Goal: Task Accomplishment & Management: Use online tool/utility

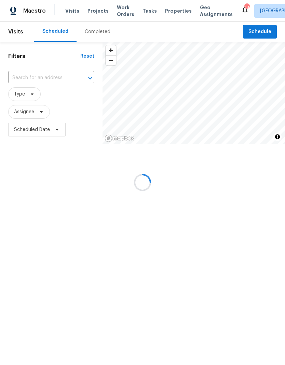
click at [124, 13] on div at bounding box center [142, 182] width 285 height 365
click at [122, 14] on div at bounding box center [142, 182] width 285 height 365
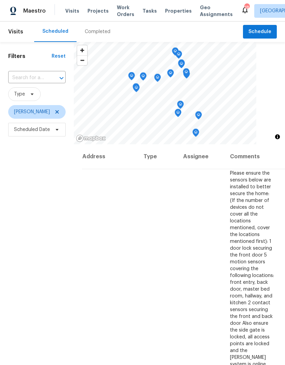
click at [122, 8] on span "Work Orders" at bounding box center [125, 11] width 17 height 14
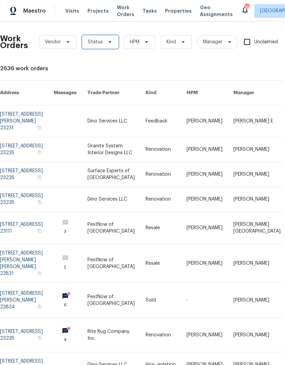
click at [99, 43] on span "Status" at bounding box center [95, 42] width 15 height 7
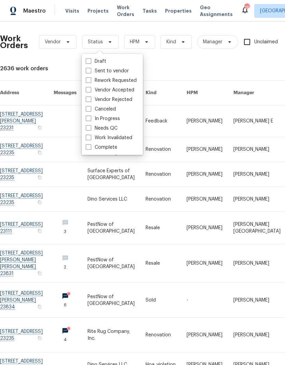
click at [86, 126] on span at bounding box center [88, 127] width 5 height 5
click at [86, 126] on input "Needs QC" at bounding box center [88, 127] width 4 height 4
checkbox input "true"
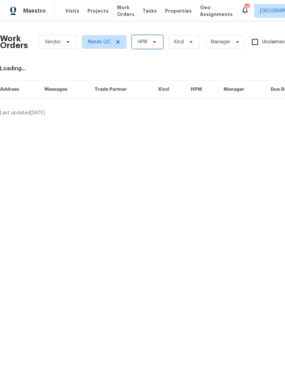
click at [162, 47] on span "HPM" at bounding box center [147, 42] width 31 height 14
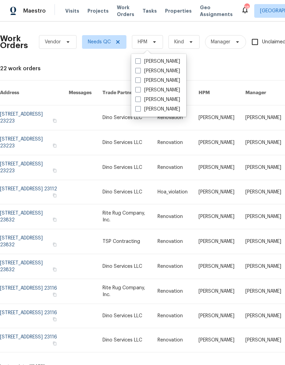
click at [180, 61] on label "[PERSON_NAME]" at bounding box center [157, 61] width 45 height 7
click at [140, 61] on input "[PERSON_NAME]" at bounding box center [137, 60] width 4 height 4
checkbox input "true"
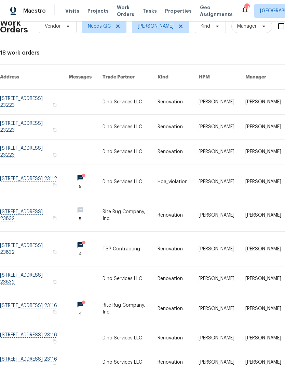
scroll to position [16, 0]
click at [24, 93] on link at bounding box center [34, 102] width 69 height 25
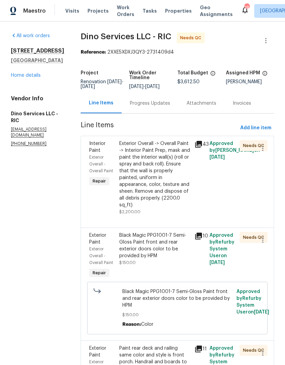
click at [179, 188] on div "Exterior Overall -> Overall Paint -> Interior Paint Prep, mask and paint the in…" at bounding box center [154, 174] width 71 height 68
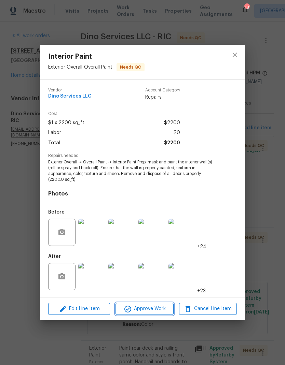
click at [165, 308] on span "Approve Work" at bounding box center [144, 309] width 54 height 9
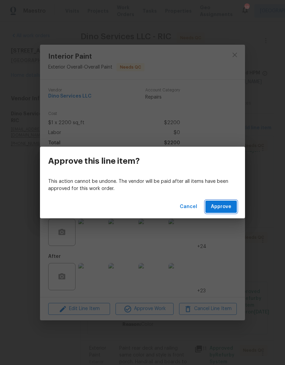
click at [228, 210] on span "Approve" at bounding box center [221, 207] width 20 height 9
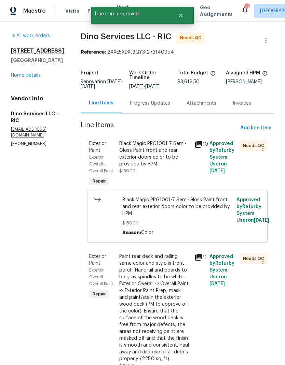
click at [166, 174] on div "Black Magic PPG1001-7 Semi-Gloss Paint front and rear exterior doors color to b…" at bounding box center [154, 157] width 71 height 34
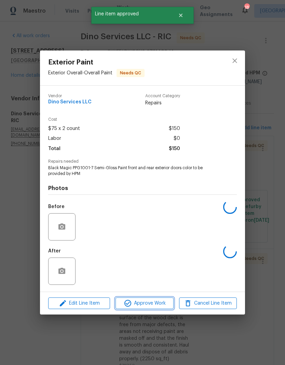
click at [165, 301] on span "Approve Work" at bounding box center [144, 303] width 54 height 9
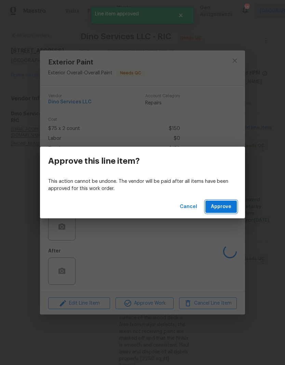
click at [232, 208] on button "Approve" at bounding box center [220, 207] width 31 height 13
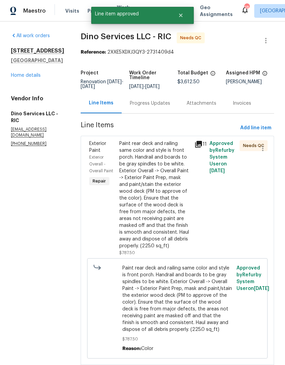
click at [170, 196] on div "Paint rear deck and railing same color and style is front porch. Handrail and b…" at bounding box center [154, 194] width 71 height 109
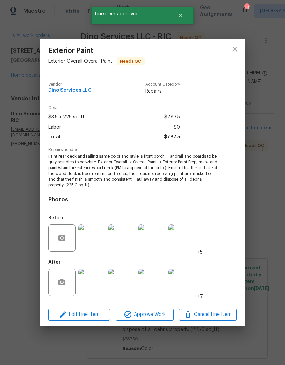
click at [104, 285] on img at bounding box center [91, 282] width 27 height 27
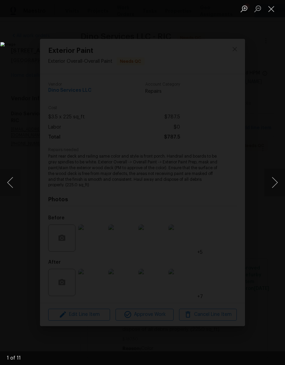
click at [272, 9] on button "Close lightbox" at bounding box center [271, 9] width 14 height 12
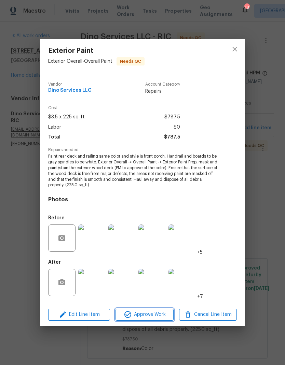
click at [161, 312] on span "Approve Work" at bounding box center [144, 315] width 54 height 9
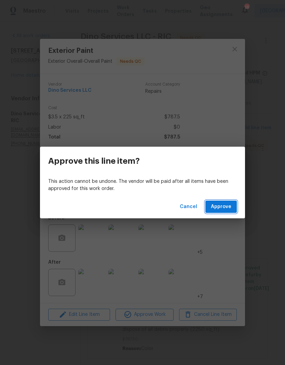
click at [229, 203] on span "Approve" at bounding box center [221, 207] width 20 height 9
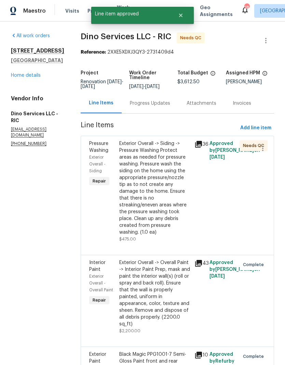
click at [173, 214] on div "Exterior Overall -> Siding -> Pressure Washing Protect areas as needed for pres…" at bounding box center [154, 188] width 71 height 96
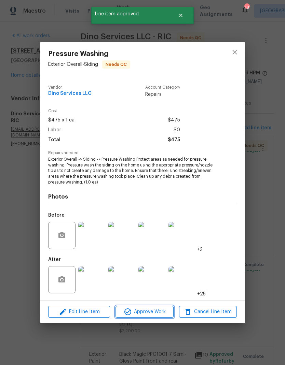
click at [162, 313] on span "Approve Work" at bounding box center [144, 312] width 54 height 9
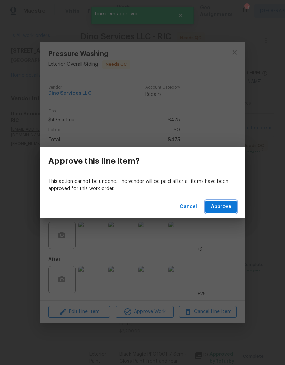
click at [232, 209] on button "Approve" at bounding box center [220, 207] width 31 height 13
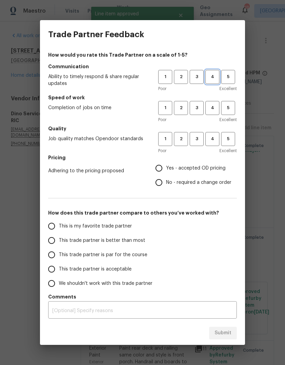
click at [215, 76] on span "4" at bounding box center [212, 77] width 13 height 8
click at [213, 109] on span "4" at bounding box center [212, 108] width 13 height 8
click at [218, 145] on button "4" at bounding box center [212, 139] width 14 height 14
click at [218, 168] on span "Yes - accepted OD pricing" at bounding box center [195, 168] width 59 height 7
click at [166, 168] on input "Yes - accepted OD pricing" at bounding box center [159, 168] width 14 height 14
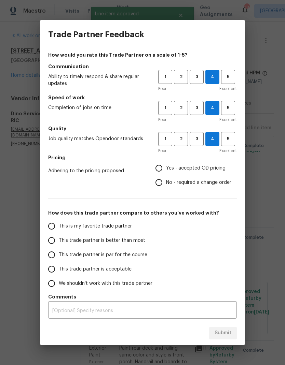
radio input "true"
click at [131, 238] on span "This trade partner is better than most" at bounding box center [102, 240] width 86 height 7
click at [59, 238] on input "This trade partner is better than most" at bounding box center [51, 240] width 14 height 14
click at [230, 335] on span "Submit" at bounding box center [222, 333] width 17 height 9
radio input "true"
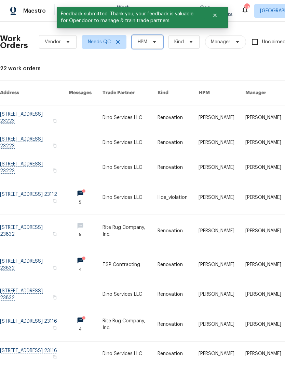
click at [148, 38] on span "HPM" at bounding box center [147, 42] width 31 height 14
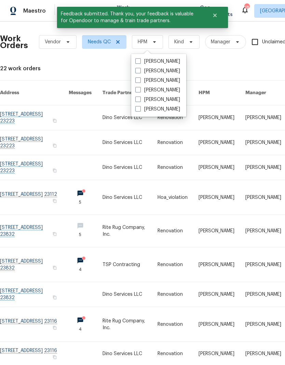
click at [180, 61] on label "[PERSON_NAME]" at bounding box center [157, 61] width 45 height 7
click at [140, 61] on input "[PERSON_NAME]" at bounding box center [137, 60] width 4 height 4
checkbox input "true"
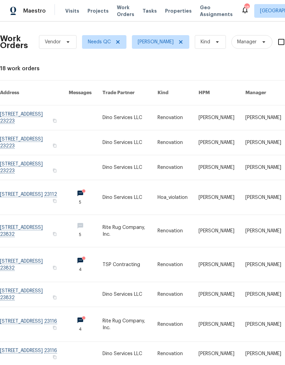
click at [19, 136] on link at bounding box center [34, 142] width 69 height 25
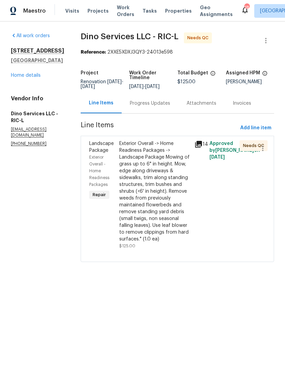
click at [167, 217] on div "Exterior Overall -> Home Readiness Packages -> Landscape Package Mowing of gras…" at bounding box center [154, 191] width 71 height 102
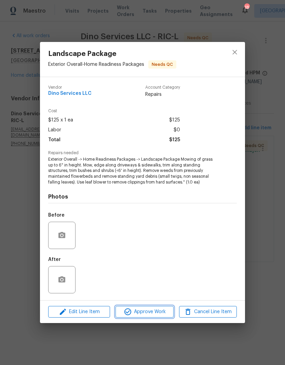
click at [159, 308] on span "Approve Work" at bounding box center [144, 312] width 54 height 9
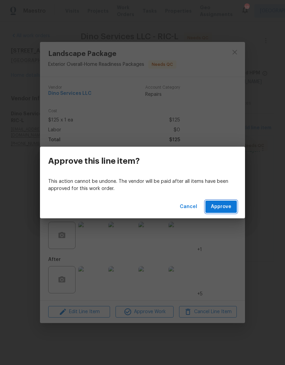
click at [228, 211] on button "Approve" at bounding box center [220, 207] width 31 height 13
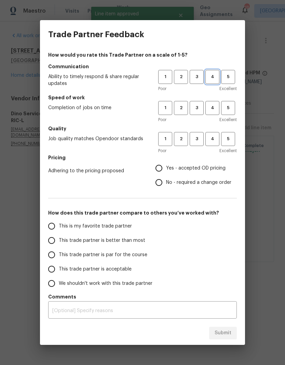
click at [215, 77] on span "4" at bounding box center [212, 77] width 13 height 8
click at [212, 110] on span "4" at bounding box center [212, 108] width 13 height 8
click at [212, 135] on button "4" at bounding box center [212, 139] width 14 height 14
click at [204, 171] on span "Yes - accepted OD pricing" at bounding box center [195, 168] width 59 height 7
click at [166, 171] on input "Yes - accepted OD pricing" at bounding box center [159, 168] width 14 height 14
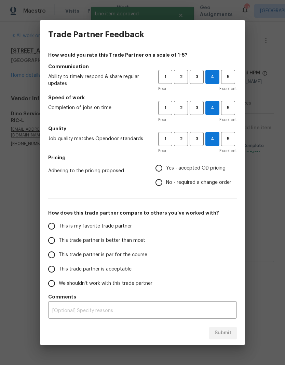
radio input "true"
click at [139, 238] on span "This trade partner is better than most" at bounding box center [102, 240] width 86 height 7
click at [59, 238] on input "This trade partner is better than most" at bounding box center [51, 240] width 14 height 14
click at [231, 333] on button "Submit" at bounding box center [223, 333] width 28 height 13
radio input "true"
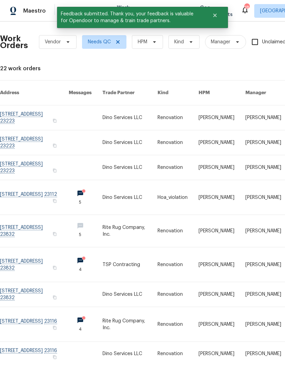
click at [23, 156] on link at bounding box center [34, 167] width 69 height 25
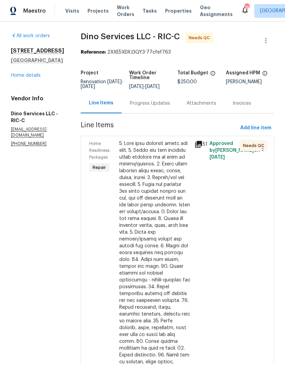
click at [174, 222] on div at bounding box center [154, 269] width 71 height 259
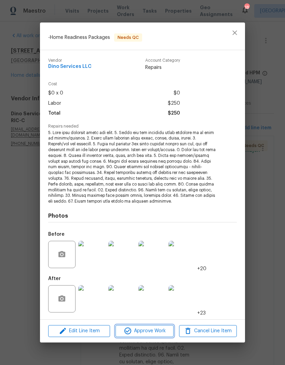
click at [164, 330] on span "Approve Work" at bounding box center [144, 331] width 54 height 9
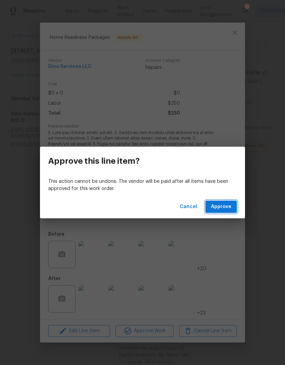
click at [234, 212] on button "Approve" at bounding box center [220, 207] width 31 height 13
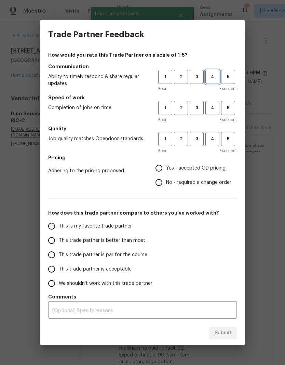
click at [216, 75] on span "4" at bounding box center [212, 77] width 13 height 8
click at [212, 105] on span "4" at bounding box center [212, 108] width 13 height 8
click at [216, 140] on span "4" at bounding box center [212, 139] width 13 height 8
click at [203, 167] on span "Yes - accepted OD pricing" at bounding box center [195, 168] width 59 height 7
click at [166, 167] on input "Yes - accepted OD pricing" at bounding box center [159, 168] width 14 height 14
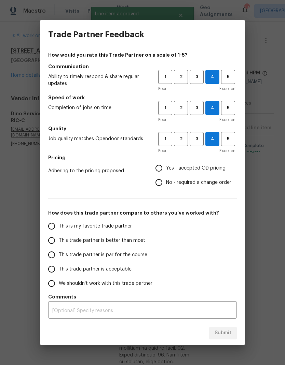
radio input "true"
click at [137, 241] on span "This trade partner is better than most" at bounding box center [102, 240] width 86 height 7
click at [59, 241] on input "This trade partner is better than most" at bounding box center [51, 240] width 14 height 14
click at [232, 331] on button "Submit" at bounding box center [223, 333] width 28 height 13
radio input "true"
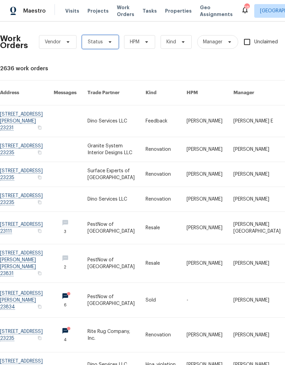
click at [109, 43] on icon at bounding box center [110, 42] width 3 height 2
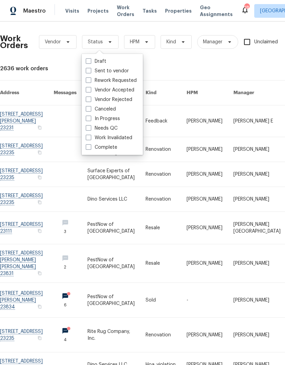
click at [117, 125] on label "Needs QC" at bounding box center [102, 128] width 32 height 7
click at [90, 125] on input "Needs QC" at bounding box center [88, 127] width 4 height 4
checkbox input "true"
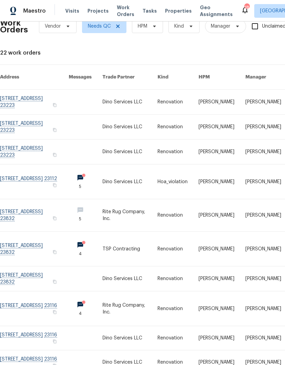
scroll to position [16, 0]
click at [26, 206] on link at bounding box center [34, 215] width 69 height 32
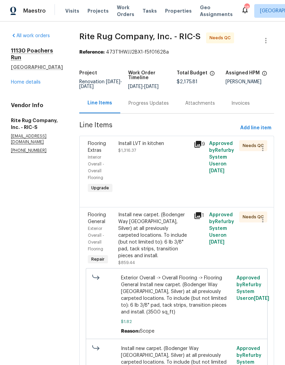
click at [202, 148] on icon at bounding box center [197, 144] width 8 height 8
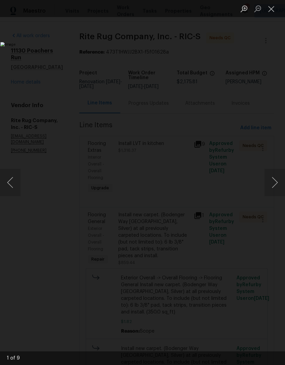
click at [275, 186] on button "Next image" at bounding box center [274, 182] width 20 height 27
click at [274, 185] on button "Next image" at bounding box center [274, 182] width 20 height 27
click at [273, 186] on button "Next image" at bounding box center [274, 182] width 20 height 27
click at [273, 185] on button "Next image" at bounding box center [274, 182] width 20 height 27
click at [265, 13] on button "Close lightbox" at bounding box center [271, 9] width 14 height 12
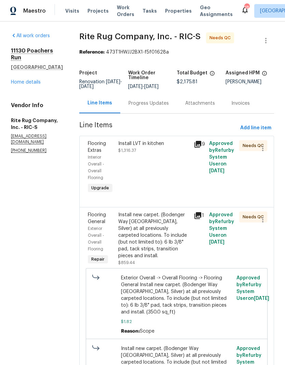
click at [180, 188] on div "Install LVT in kitchen $1,316.37" at bounding box center [154, 167] width 76 height 59
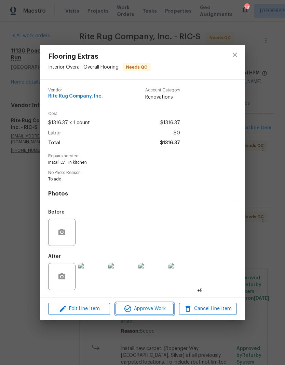
click at [165, 312] on span "Approve Work" at bounding box center [144, 309] width 54 height 9
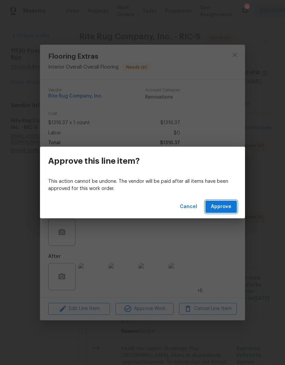
click at [231, 207] on button "Approve" at bounding box center [220, 207] width 31 height 13
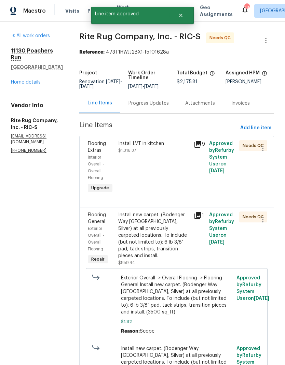
click at [179, 193] on div "Install LVT in kitchen $1,316.37" at bounding box center [154, 167] width 76 height 59
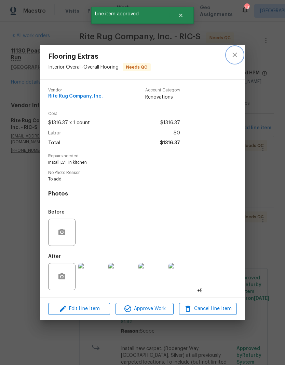
click at [234, 60] on button "close" at bounding box center [234, 55] width 16 height 16
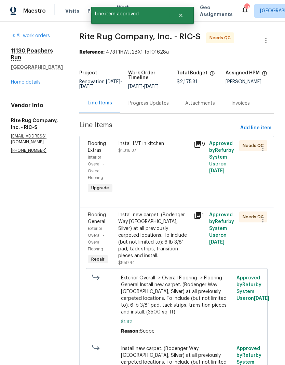
click at [168, 250] on div "Install new carpet. (Bodenger Way 945 Winter Ash, Silver) at all previously car…" at bounding box center [154, 236] width 72 height 48
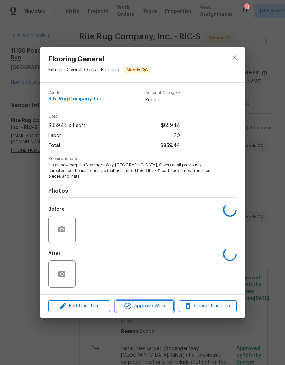
click at [163, 309] on span "Approve Work" at bounding box center [144, 306] width 54 height 9
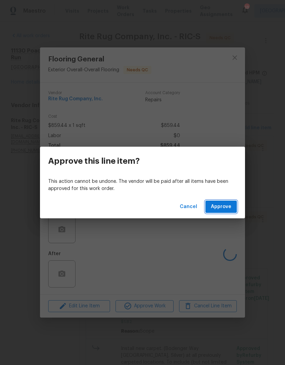
click at [234, 204] on button "Approve" at bounding box center [220, 207] width 31 height 13
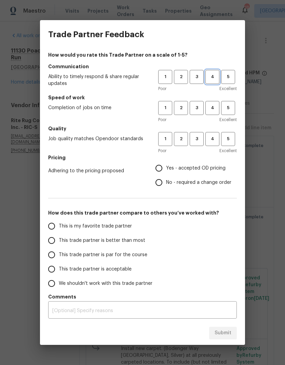
click at [213, 78] on span "4" at bounding box center [212, 77] width 13 height 8
click at [196, 109] on span "3" at bounding box center [196, 108] width 13 height 8
click at [212, 141] on span "4" at bounding box center [212, 139] width 13 height 8
click at [204, 169] on span "Yes - accepted OD pricing" at bounding box center [195, 168] width 59 height 7
click at [166, 169] on input "Yes - accepted OD pricing" at bounding box center [159, 168] width 14 height 14
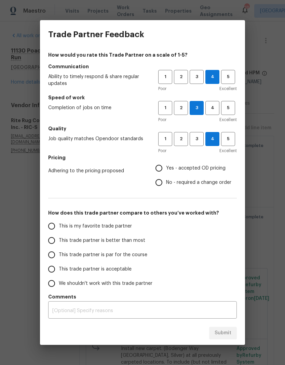
radio input "true"
click at [54, 243] on input "This trade partner is better than most" at bounding box center [51, 240] width 14 height 14
click at [233, 328] on button "Submit" at bounding box center [223, 333] width 28 height 13
radio input "true"
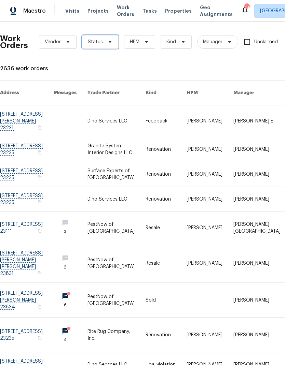
click at [109, 43] on icon at bounding box center [109, 41] width 5 height 5
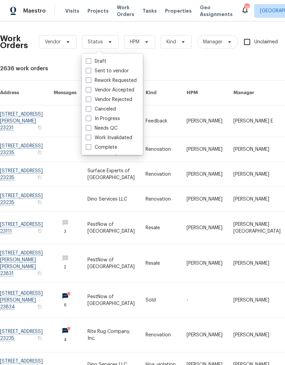
click at [115, 128] on label "Needs QC" at bounding box center [102, 128] width 32 height 7
click at [90, 128] on input "Needs QC" at bounding box center [88, 127] width 4 height 4
checkbox input "true"
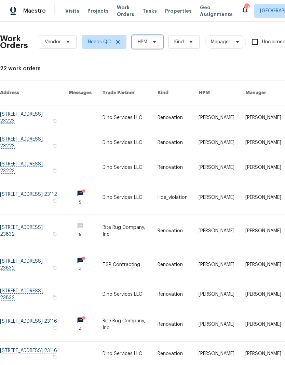
click at [156, 39] on span "HPM" at bounding box center [147, 42] width 31 height 14
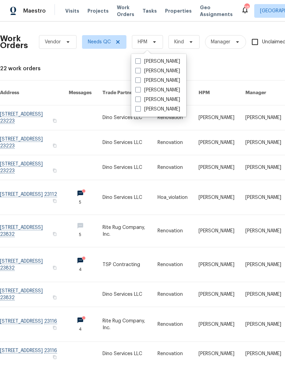
click at [180, 59] on label "[PERSON_NAME]" at bounding box center [157, 61] width 45 height 7
click at [140, 59] on input "[PERSON_NAME]" at bounding box center [137, 60] width 4 height 4
checkbox input "true"
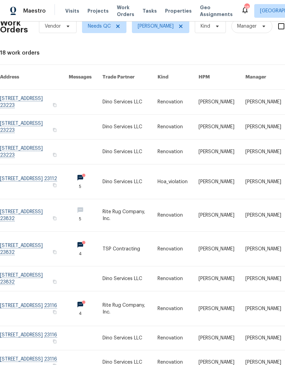
scroll to position [16, 0]
click at [22, 242] on link at bounding box center [34, 249] width 69 height 34
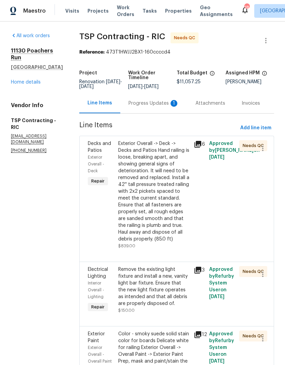
click at [173, 206] on div "Exterior Overall -> Deck -> Decks and Patios Hand railing is loose, breaking ap…" at bounding box center [154, 191] width 72 height 102
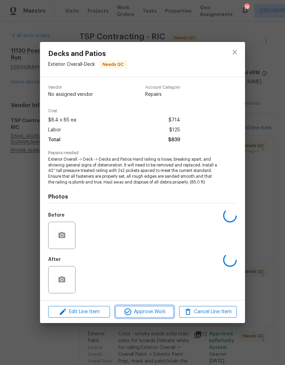
click at [159, 314] on span "Approve Work" at bounding box center [144, 312] width 54 height 9
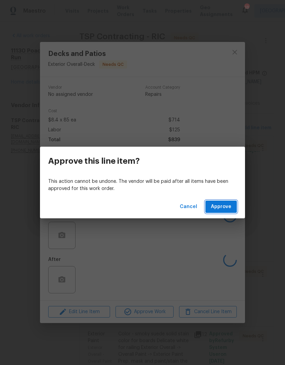
click at [230, 208] on span "Approve" at bounding box center [221, 207] width 20 height 9
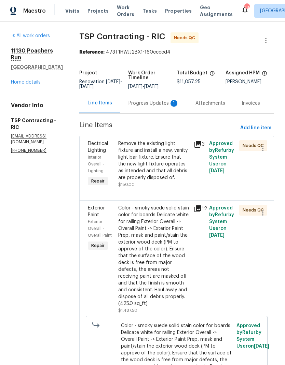
click at [170, 175] on div "Remove the existing light fixture and install a new, vanity light bar fixture. …" at bounding box center [154, 160] width 72 height 41
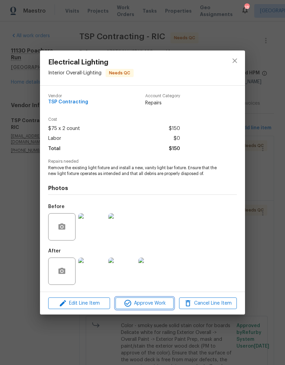
click at [164, 305] on span "Approve Work" at bounding box center [144, 303] width 54 height 9
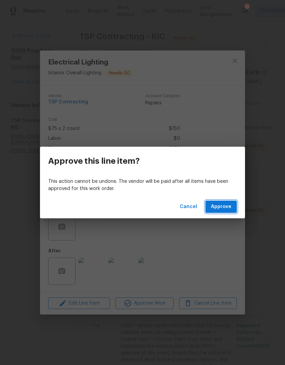
click at [231, 209] on button "Approve" at bounding box center [220, 207] width 31 height 13
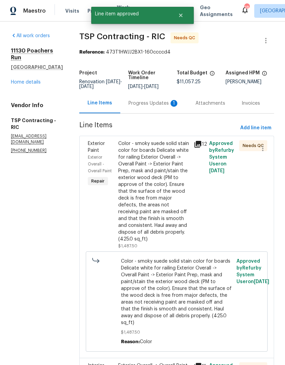
click at [169, 213] on div "Color - smoky suede solid stain color for boards Delicate white for railing Ext…" at bounding box center [154, 191] width 72 height 102
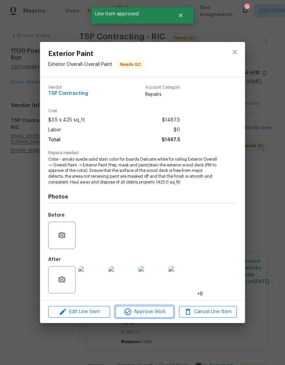
click at [159, 310] on span "Approve Work" at bounding box center [144, 312] width 54 height 9
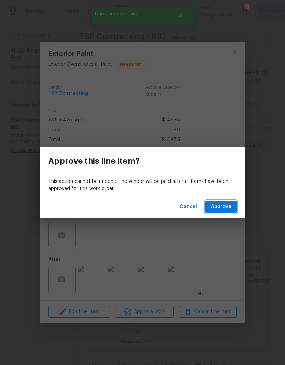
click at [231, 207] on span "Approve" at bounding box center [221, 207] width 20 height 9
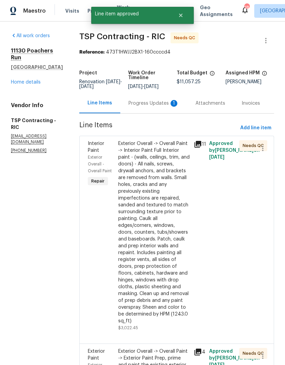
click at [171, 221] on div "Exterior Overall -> Overall Paint -> Interior Paint Full Interior paint - (wall…" at bounding box center [154, 232] width 72 height 184
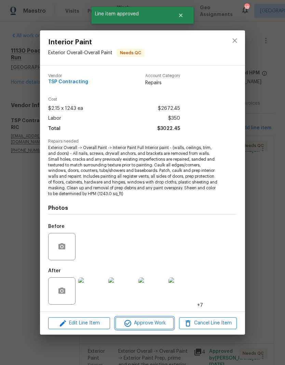
click at [164, 322] on span "Approve Work" at bounding box center [144, 323] width 54 height 9
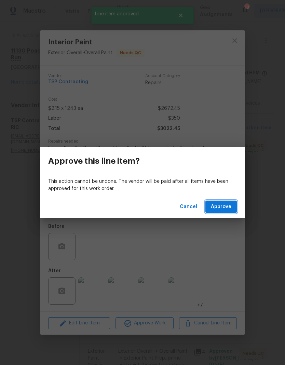
click at [230, 207] on span "Approve" at bounding box center [221, 207] width 20 height 9
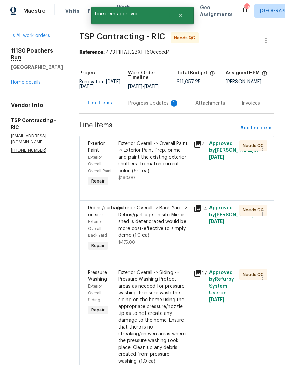
click at [175, 185] on div "Exterior Overall -> Overall Paint -> Exterior Paint Prep, prime and paint the e…" at bounding box center [154, 164] width 76 height 52
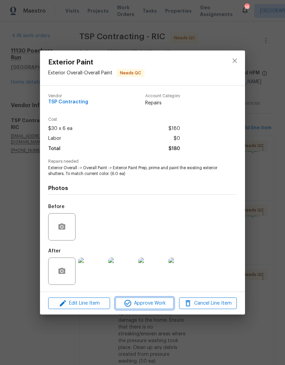
click at [168, 308] on span "Approve Work" at bounding box center [144, 303] width 54 height 9
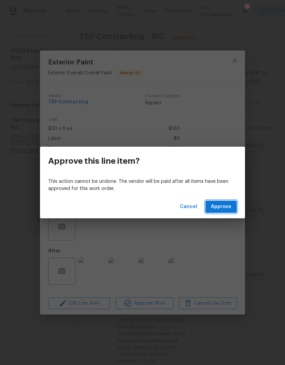
click at [229, 208] on span "Approve" at bounding box center [221, 207] width 20 height 9
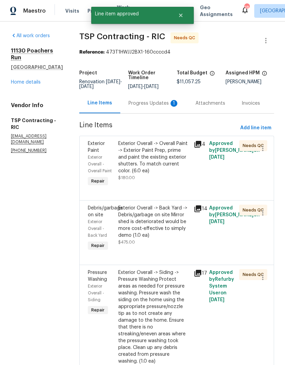
click at [173, 180] on div "Exterior Overall -> Overall Paint -> Exterior Paint Prep, prime and paint the e…" at bounding box center [154, 160] width 72 height 41
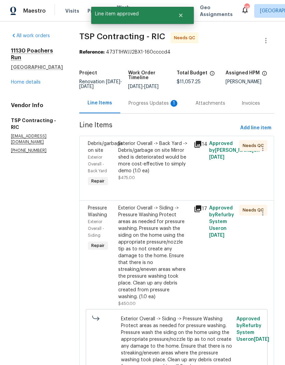
click at [179, 186] on div "Exterior Overall -> Back Yard -> Debris/garbage on site Mirror shed is deterior…" at bounding box center [154, 164] width 76 height 52
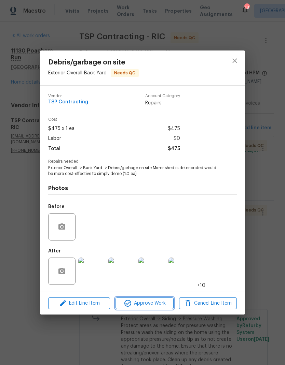
click at [165, 304] on span "Approve Work" at bounding box center [144, 303] width 54 height 9
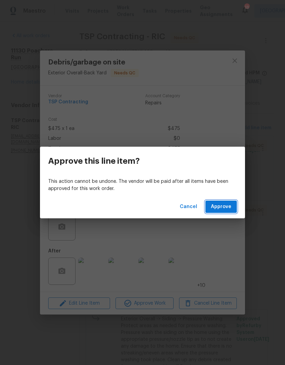
click at [231, 207] on button "Approve" at bounding box center [220, 207] width 31 height 13
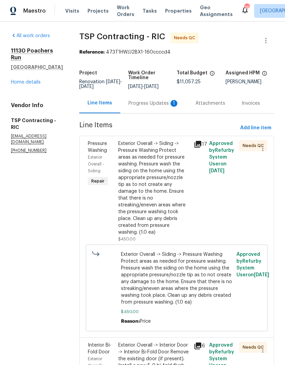
click at [181, 214] on div "Exterior Overall -> Siding -> Pressure Washing Protect areas as needed for pres…" at bounding box center [154, 188] width 72 height 96
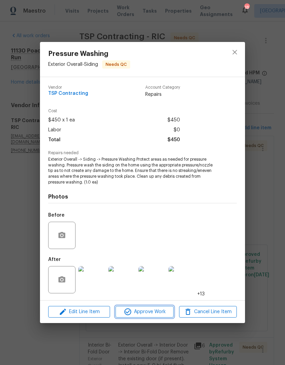
click at [169, 310] on span "Approve Work" at bounding box center [144, 312] width 54 height 9
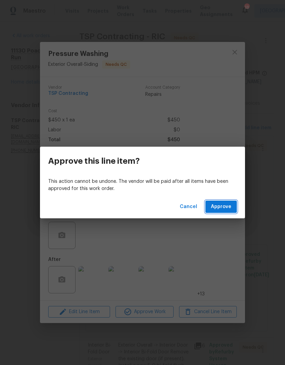
click at [230, 208] on span "Approve" at bounding box center [221, 207] width 20 height 9
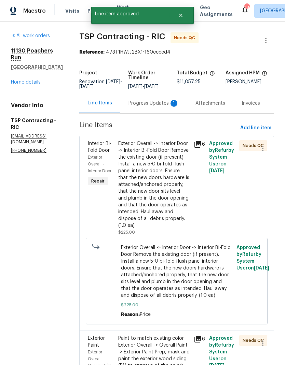
click at [192, 205] on div "6" at bounding box center [198, 188] width 15 height 100
click at [172, 207] on div "Exterior Overall -> Interior Door -> Interior Bi-Fold Door Remove the existing …" at bounding box center [154, 184] width 72 height 89
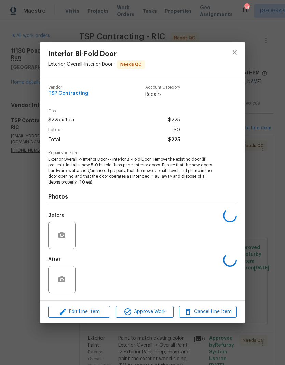
click at [164, 314] on span "Approve Work" at bounding box center [144, 312] width 54 height 9
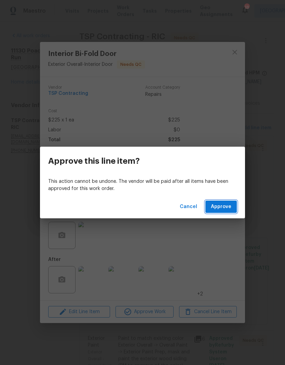
click at [232, 205] on button "Approve" at bounding box center [220, 207] width 31 height 13
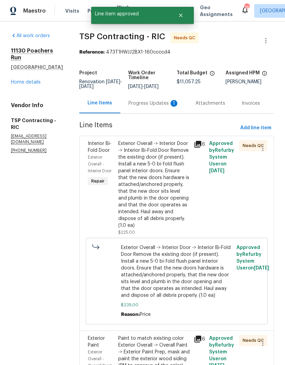
click at [175, 205] on div "Exterior Overall -> Interior Door -> Interior Bi-Fold Door Remove the existing …" at bounding box center [154, 184] width 72 height 89
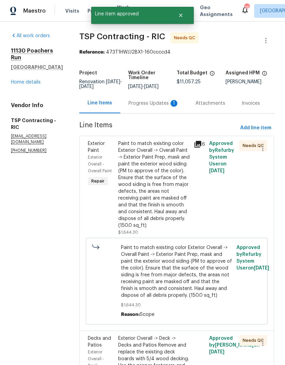
click at [181, 209] on div "Paint to match existing color Exterior Overall -> Overall Paint -> Exterior Pai…" at bounding box center [154, 184] width 72 height 89
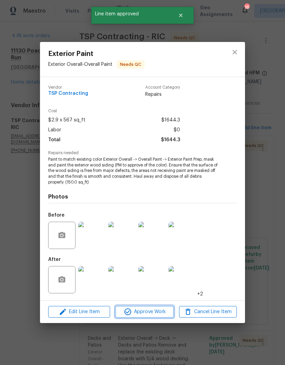
click at [165, 312] on span "Approve Work" at bounding box center [144, 312] width 54 height 9
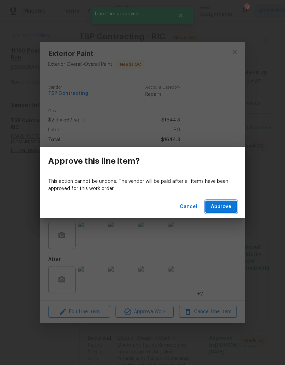
click at [232, 206] on button "Approve" at bounding box center [220, 207] width 31 height 13
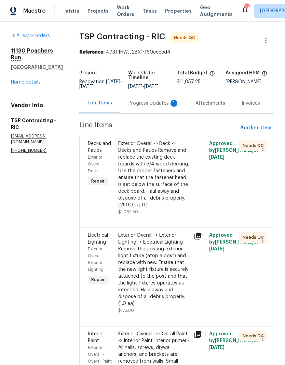
click at [165, 201] on div "Exterior Overall -> Deck -> Decks and Patios Remove and replace the existing de…" at bounding box center [154, 174] width 72 height 68
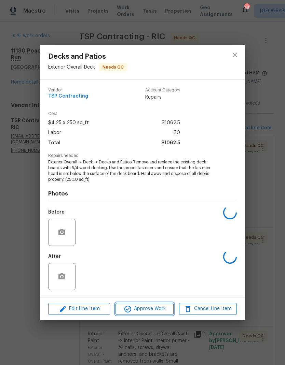
click at [165, 308] on span "Approve Work" at bounding box center [144, 309] width 54 height 9
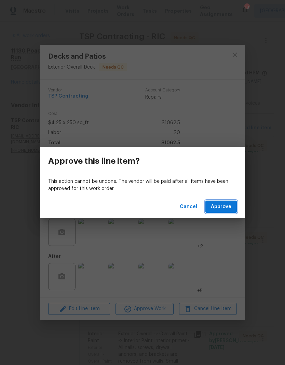
click at [232, 208] on button "Approve" at bounding box center [220, 207] width 31 height 13
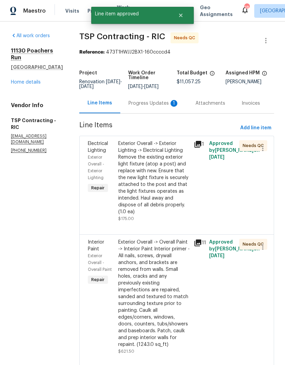
click at [156, 207] on div "Exterior Overall -> Exterior Lighting -> Electrical Lighting Remove the existin…" at bounding box center [154, 177] width 72 height 75
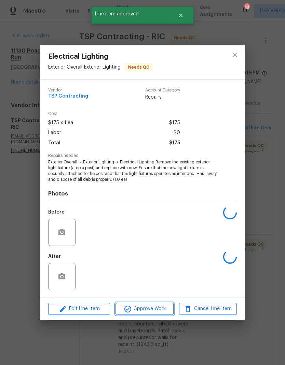
click at [164, 309] on span "Approve Work" at bounding box center [144, 309] width 54 height 9
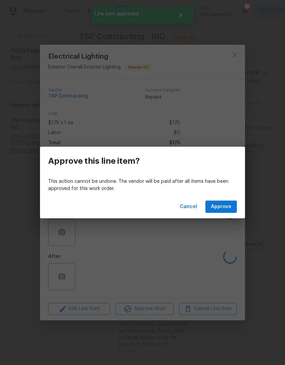
click at [235, 204] on button "Approve" at bounding box center [220, 207] width 31 height 13
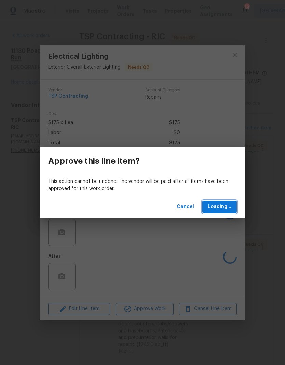
click at [227, 207] on span "Loading..." at bounding box center [219, 207] width 24 height 9
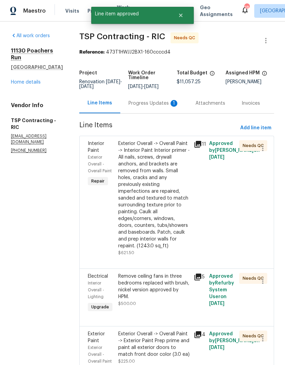
click at [174, 216] on div "Exterior Overall -> Overall Paint -> Interior Paint Interior primer - All nails…" at bounding box center [154, 194] width 72 height 109
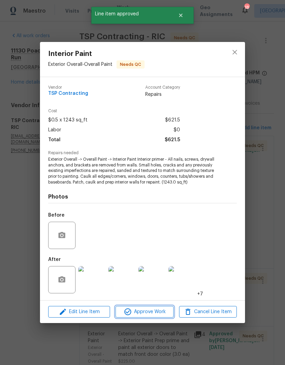
click at [161, 314] on span "Approve Work" at bounding box center [144, 312] width 54 height 9
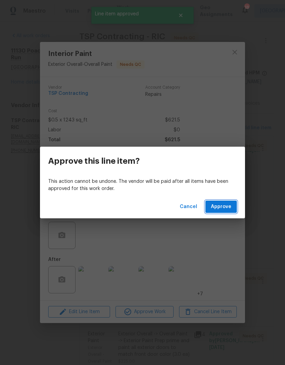
click at [233, 204] on button "Approve" at bounding box center [220, 207] width 31 height 13
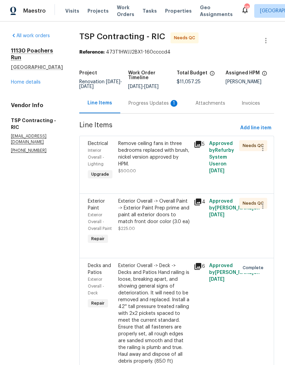
click at [169, 179] on div "Remove ceiling fans in three bedrooms replaced with brush, nickel version appro…" at bounding box center [154, 160] width 76 height 45
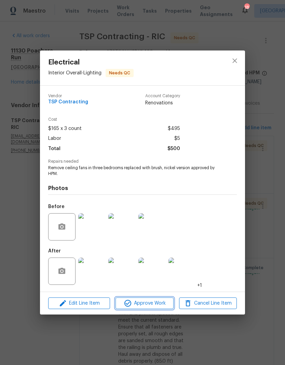
click at [168, 309] on button "Approve Work" at bounding box center [144, 304] width 58 height 12
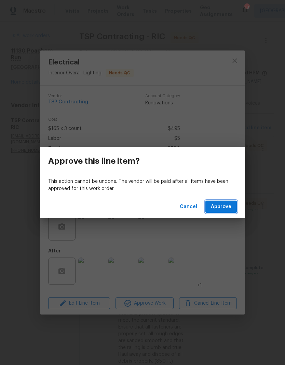
click at [235, 205] on button "Approve" at bounding box center [220, 207] width 31 height 13
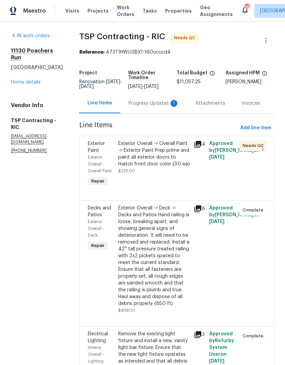
click at [169, 175] on div "Exterior Overall -> Overall Paint -> Exterior Paint Prep prime and paint all ex…" at bounding box center [154, 164] width 76 height 52
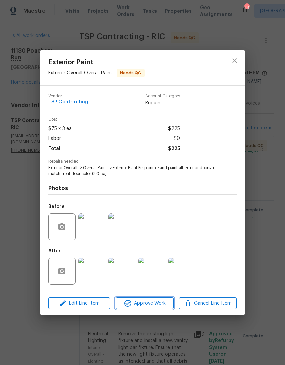
click at [162, 301] on span "Approve Work" at bounding box center [144, 303] width 54 height 9
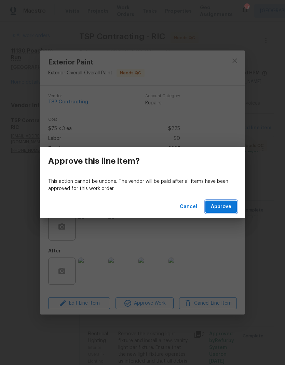
click at [231, 204] on span "Approve" at bounding box center [221, 207] width 20 height 9
click at [233, 210] on button "Loading..." at bounding box center [219, 207] width 34 height 13
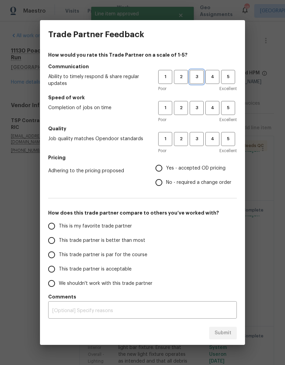
click at [196, 78] on span "3" at bounding box center [196, 77] width 13 height 8
click at [199, 113] on button "3" at bounding box center [196, 108] width 14 height 14
click at [198, 143] on button "3" at bounding box center [196, 139] width 14 height 14
click at [208, 166] on span "Yes - accepted OD pricing" at bounding box center [195, 168] width 59 height 7
click at [166, 166] on input "Yes - accepted OD pricing" at bounding box center [159, 168] width 14 height 14
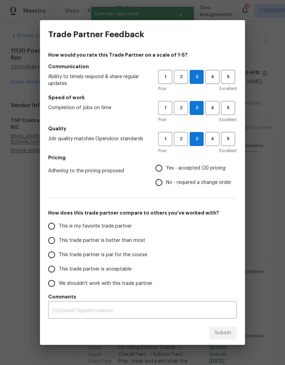
radio input "true"
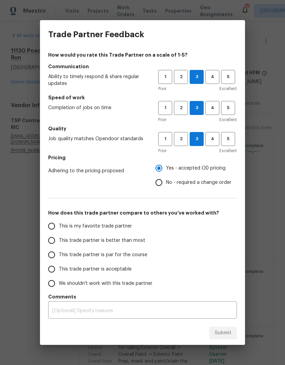
click at [48, 256] on input "This trade partner is par for the course" at bounding box center [51, 255] width 14 height 14
click at [231, 332] on button "Submit" at bounding box center [223, 333] width 28 height 13
radio input "true"
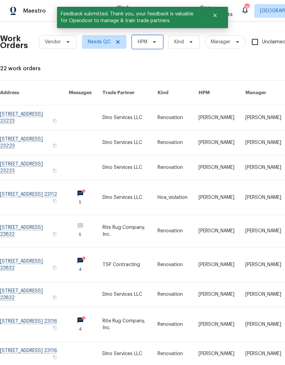
click at [154, 39] on span "HPM" at bounding box center [147, 42] width 31 height 14
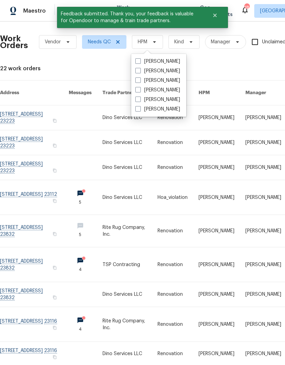
click at [180, 61] on label "[PERSON_NAME]" at bounding box center [157, 61] width 45 height 7
click at [140, 61] on input "[PERSON_NAME]" at bounding box center [137, 60] width 4 height 4
checkbox input "true"
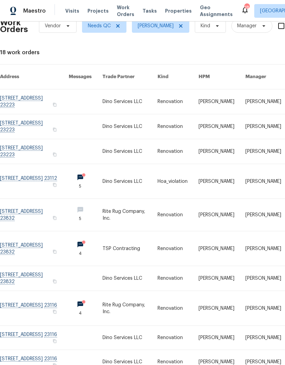
scroll to position [16, 0]
click at [23, 269] on link at bounding box center [34, 278] width 69 height 25
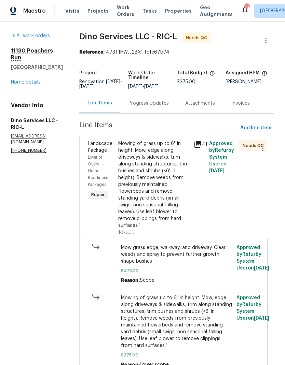
click at [164, 217] on div "Mowing of grass up to 6" in height. Mow, edge along driveways & sidewalks, trim…" at bounding box center [154, 184] width 72 height 89
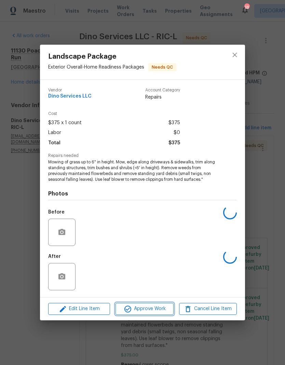
click at [165, 309] on span "Approve Work" at bounding box center [144, 309] width 54 height 9
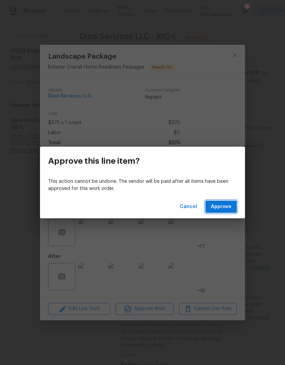
click at [232, 206] on button "Approve" at bounding box center [220, 207] width 31 height 13
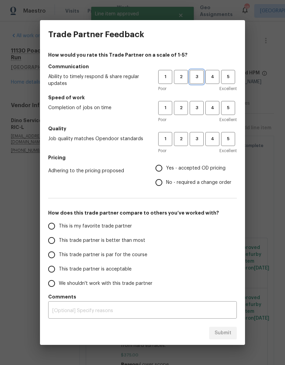
click at [196, 82] on button "3" at bounding box center [196, 77] width 14 height 14
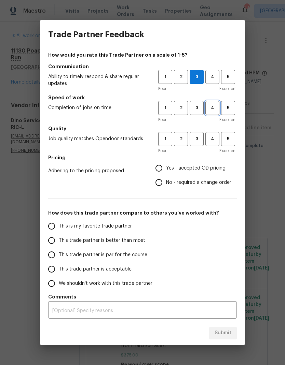
click at [217, 110] on span "4" at bounding box center [212, 108] width 13 height 8
click at [215, 139] on span "4" at bounding box center [212, 139] width 13 height 8
click at [206, 166] on span "Yes - accepted OD pricing" at bounding box center [195, 168] width 59 height 7
click at [166, 166] on input "Yes - accepted OD pricing" at bounding box center [159, 168] width 14 height 14
radio input "true"
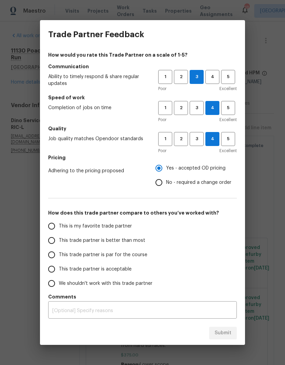
click at [135, 241] on span "This trade partner is better than most" at bounding box center [102, 240] width 86 height 7
click at [59, 241] on input "This trade partner is better than most" at bounding box center [51, 240] width 14 height 14
click at [228, 335] on span "Submit" at bounding box center [222, 333] width 17 height 9
radio input "true"
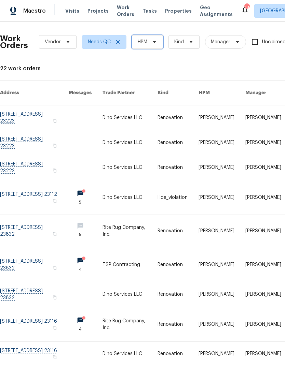
click at [153, 44] on icon at bounding box center [154, 41] width 5 height 5
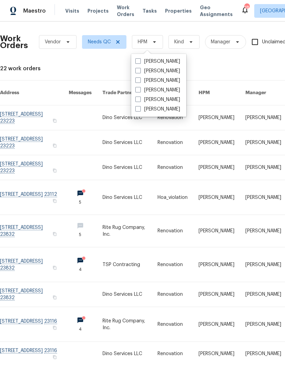
click at [179, 61] on label "[PERSON_NAME]" at bounding box center [157, 61] width 45 height 7
click at [140, 61] on input "[PERSON_NAME]" at bounding box center [137, 60] width 4 height 4
checkbox input "true"
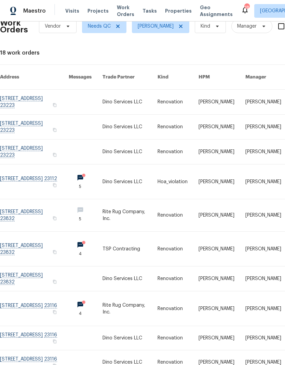
scroll to position [16, 0]
click at [17, 291] on link at bounding box center [34, 308] width 69 height 34
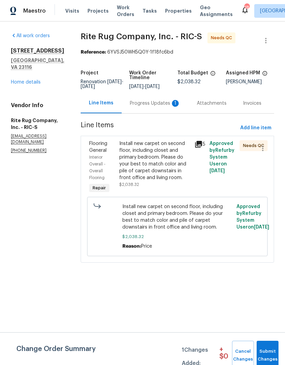
click at [169, 181] on div "Install new carpet on second floor, including closet and primary bedroom. Pleas…" at bounding box center [154, 160] width 71 height 41
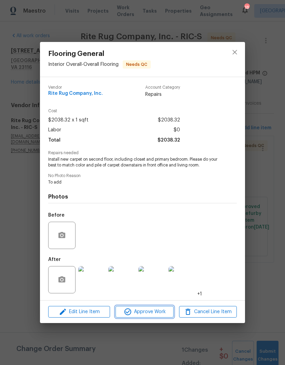
click at [162, 310] on span "Approve Work" at bounding box center [144, 312] width 54 height 9
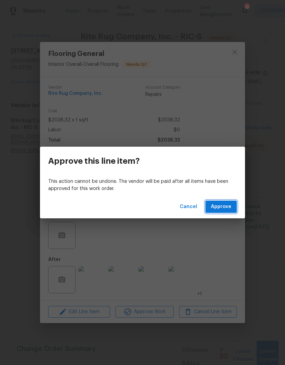
click at [229, 208] on span "Approve" at bounding box center [221, 207] width 20 height 9
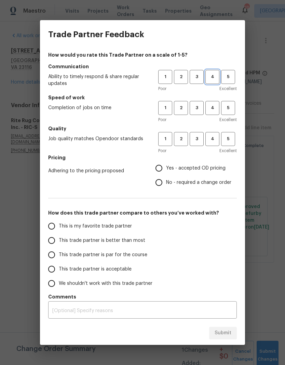
click at [214, 76] on span "4" at bounding box center [212, 77] width 13 height 8
click at [213, 109] on span "4" at bounding box center [212, 108] width 13 height 8
click at [212, 137] on span "4" at bounding box center [212, 139] width 13 height 8
click at [208, 169] on span "Yes - accepted OD pricing" at bounding box center [195, 168] width 59 height 7
click at [166, 169] on input "Yes - accepted OD pricing" at bounding box center [159, 168] width 14 height 14
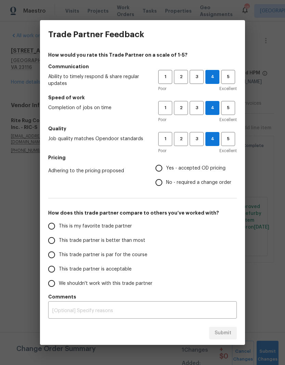
radio input "true"
click at [54, 241] on input "This trade partner is better than most" at bounding box center [51, 240] width 14 height 14
click at [226, 333] on span "Submit" at bounding box center [222, 333] width 17 height 9
radio input "true"
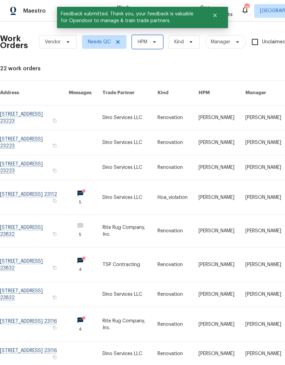
click at [152, 41] on icon at bounding box center [154, 41] width 5 height 5
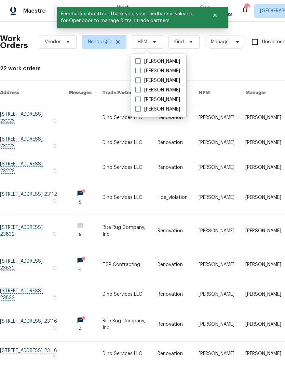
click at [177, 61] on label "[PERSON_NAME]" at bounding box center [157, 61] width 45 height 7
click at [140, 61] on input "[PERSON_NAME]" at bounding box center [137, 60] width 4 height 4
checkbox input "true"
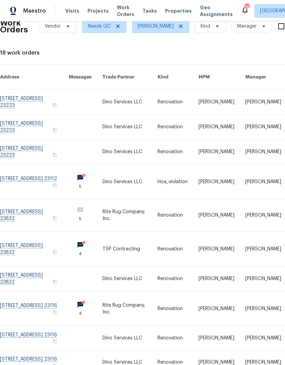
scroll to position [16, 0]
click at [41, 330] on link at bounding box center [34, 338] width 69 height 24
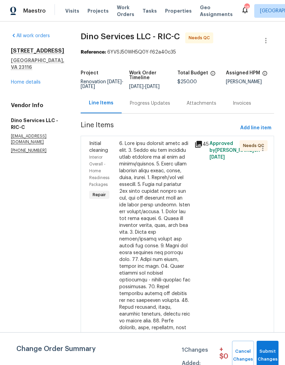
click at [173, 276] on div at bounding box center [154, 304] width 71 height 328
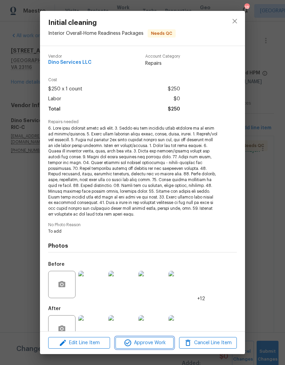
click at [158, 340] on span "Approve Work" at bounding box center [144, 343] width 54 height 9
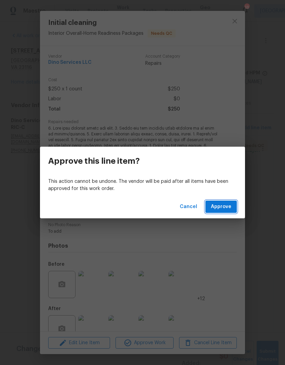
click at [233, 206] on button "Approve" at bounding box center [220, 207] width 31 height 13
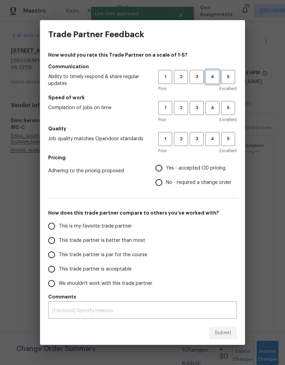
click at [213, 80] on span "4" at bounding box center [212, 77] width 13 height 8
click at [217, 102] on button "4" at bounding box center [212, 108] width 14 height 14
click at [216, 137] on span "4" at bounding box center [212, 139] width 13 height 8
click at [54, 240] on input "This trade partner is better than most" at bounding box center [51, 240] width 14 height 14
radio input "true"
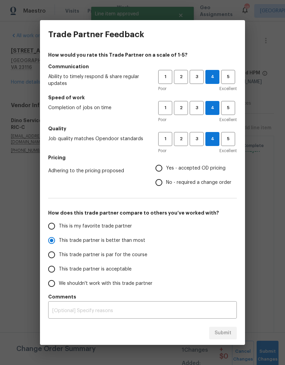
click at [232, 326] on div "Submit" at bounding box center [142, 333] width 205 height 24
click at [216, 165] on span "Yes - accepted OD pricing" at bounding box center [195, 168] width 59 height 7
click at [166, 165] on input "Yes - accepted OD pricing" at bounding box center [159, 168] width 14 height 14
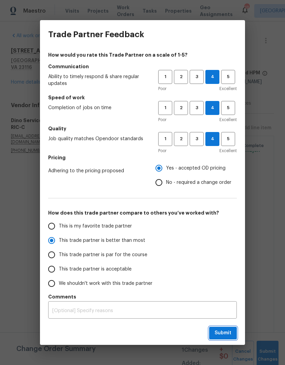
click at [226, 333] on span "Submit" at bounding box center [222, 333] width 17 height 9
radio input "false"
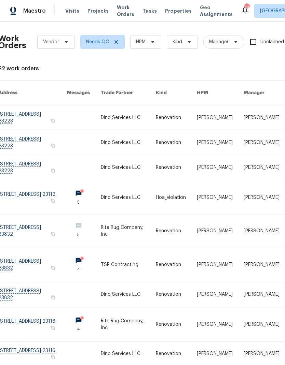
scroll to position [0, 2]
click at [143, 48] on span "HPM" at bounding box center [145, 42] width 31 height 14
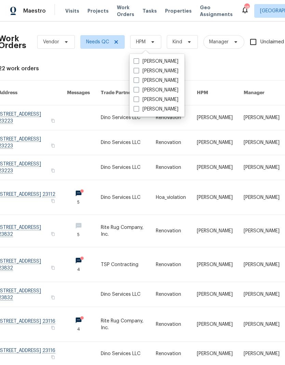
click at [140, 63] on label "[PERSON_NAME]" at bounding box center [155, 61] width 45 height 7
click at [138, 62] on input "[PERSON_NAME]" at bounding box center [135, 60] width 4 height 4
checkbox input "true"
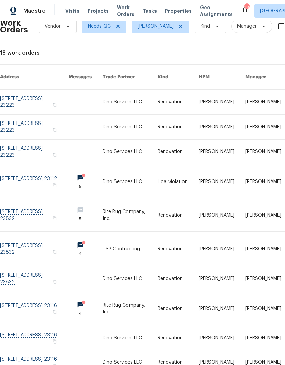
scroll to position [16, 0]
click at [26, 350] on link at bounding box center [34, 362] width 69 height 24
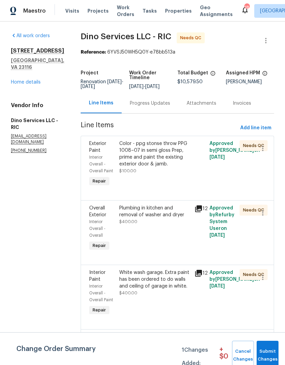
click at [167, 181] on div "Color - ppg stonse throw PPG 1008–07 in semi gloss Prep, prime and paint the ex…" at bounding box center [154, 164] width 75 height 52
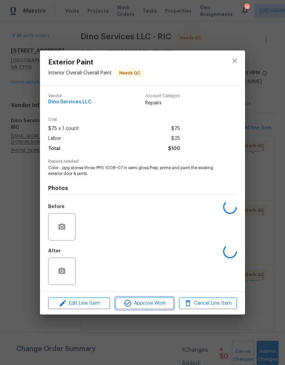
click at [151, 305] on span "Approve Work" at bounding box center [144, 303] width 54 height 9
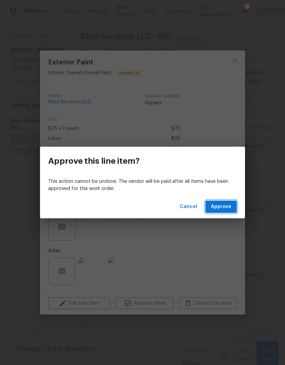
click at [231, 208] on span "Approve" at bounding box center [221, 207] width 20 height 9
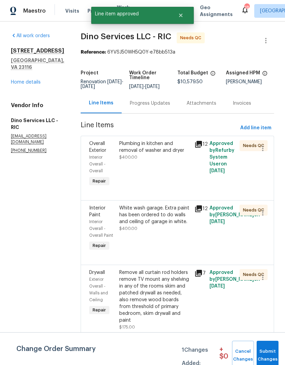
click at [167, 170] on div "Plumbing in kitchen and removal of washer and dryer $400.00" at bounding box center [154, 164] width 75 height 52
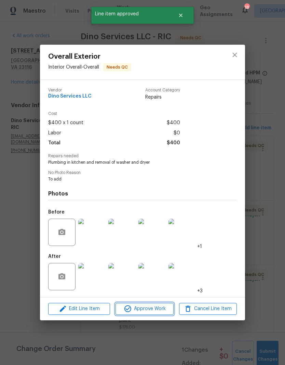
click at [160, 313] on span "Approve Work" at bounding box center [144, 309] width 54 height 9
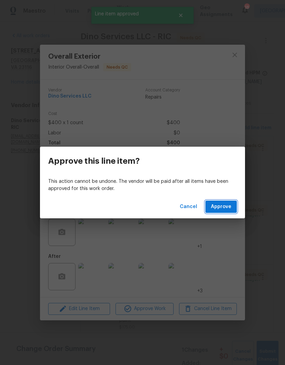
click at [230, 209] on span "Approve" at bounding box center [221, 207] width 20 height 9
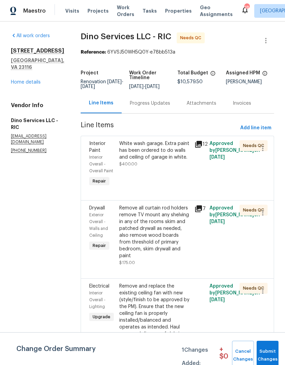
click at [167, 175] on div "White wash garage. Extra paint has been ordered to do walls and ceiling of gara…" at bounding box center [154, 164] width 75 height 52
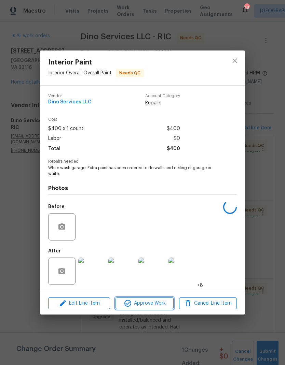
click at [161, 306] on span "Approve Work" at bounding box center [144, 303] width 54 height 9
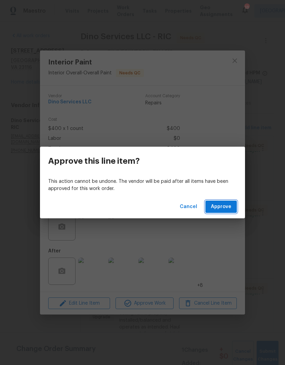
click at [227, 205] on span "Approve" at bounding box center [221, 207] width 20 height 9
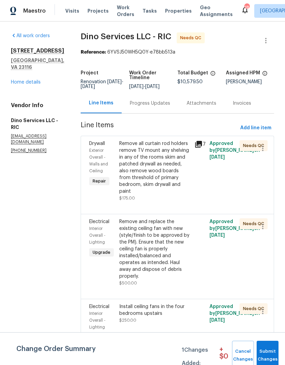
click at [175, 183] on div "Remove all curtain rod holders remove TV mount any shelving in any of the rooms…" at bounding box center [154, 167] width 71 height 55
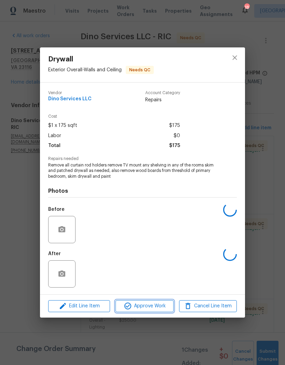
click at [163, 306] on span "Approve Work" at bounding box center [144, 306] width 54 height 9
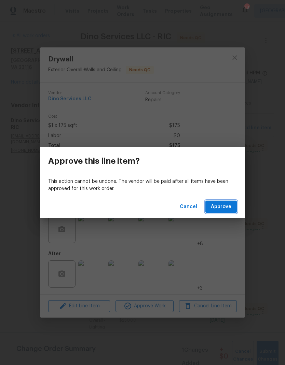
click at [227, 206] on span "Approve" at bounding box center [221, 207] width 20 height 9
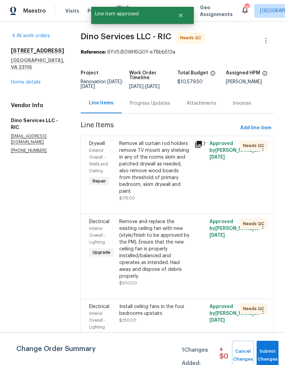
click at [180, 187] on div "Remove all curtain rod holders remove TV mount any shelving in any of the rooms…" at bounding box center [154, 167] width 71 height 55
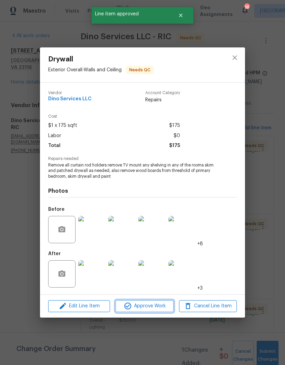
click at [167, 305] on span "Approve Work" at bounding box center [144, 306] width 54 height 9
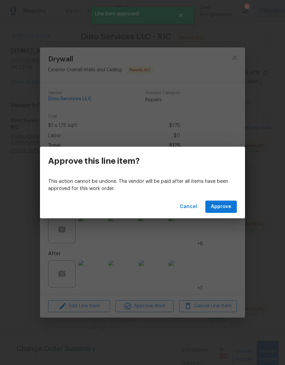
click at [231, 209] on button "Approve" at bounding box center [220, 207] width 31 height 13
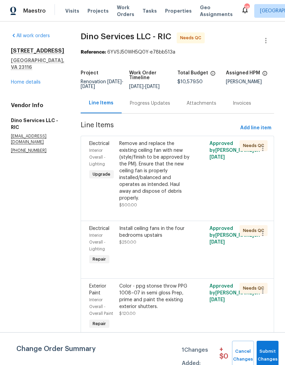
click at [182, 196] on div "Remove and replace the existing ceiling fan with new (style/finish to be approv…" at bounding box center [154, 174] width 71 height 68
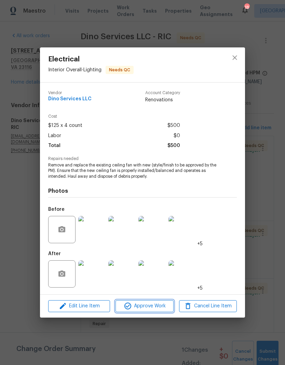
click at [166, 308] on span "Approve Work" at bounding box center [144, 306] width 54 height 9
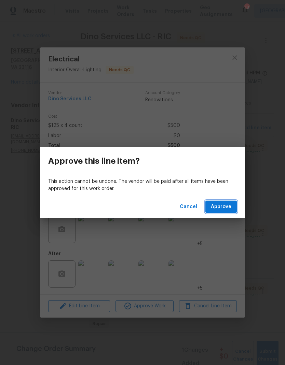
click at [228, 207] on span "Approve" at bounding box center [221, 207] width 20 height 9
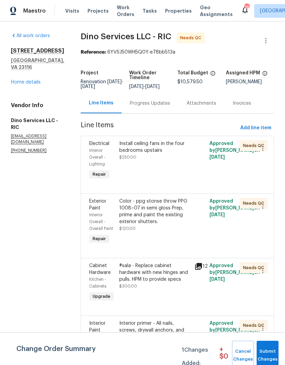
click at [161, 173] on div "Install ceiling fans in the four bedrooms upstairs $250.00" at bounding box center [154, 160] width 75 height 45
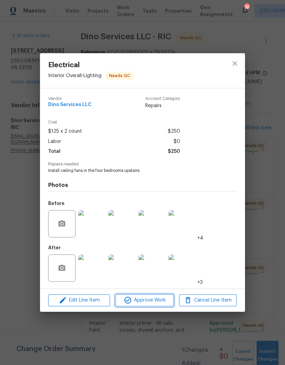
click at [162, 300] on span "Approve Work" at bounding box center [144, 300] width 54 height 9
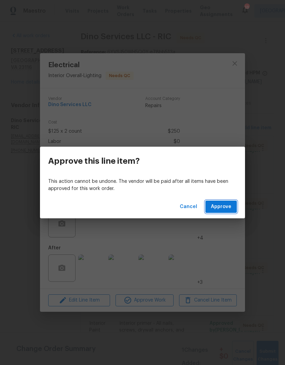
click at [230, 206] on span "Approve" at bounding box center [221, 207] width 20 height 9
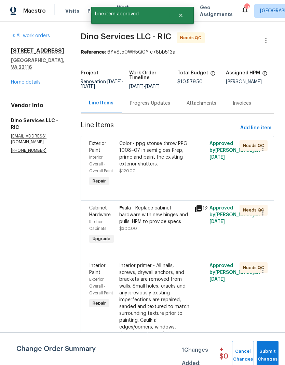
click at [168, 180] on div "Color - ppg stonse throw PPG 1008–07 in semi gloss Prep, prime and paint the ex…" at bounding box center [154, 164] width 75 height 52
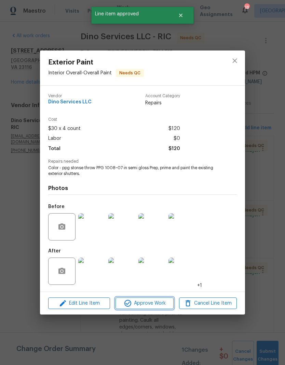
click at [163, 304] on span "Approve Work" at bounding box center [144, 303] width 54 height 9
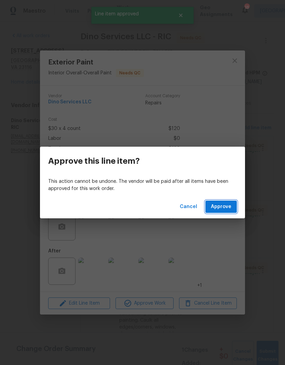
click at [232, 205] on button "Approve" at bounding box center [220, 207] width 31 height 13
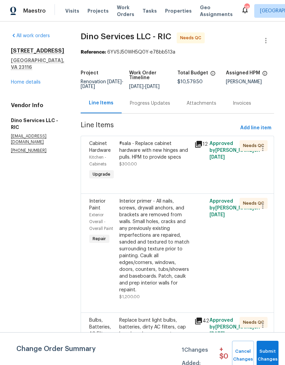
click at [168, 178] on div "#sala - Replace cabinet hardware with new hinges and pulls. HPM to provide spec…" at bounding box center [154, 160] width 75 height 45
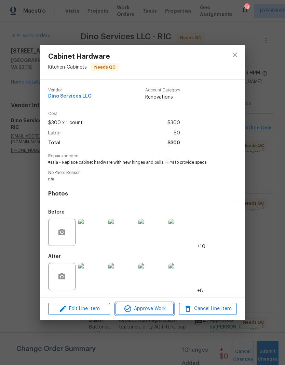
click at [161, 312] on span "Approve Work" at bounding box center [144, 309] width 54 height 9
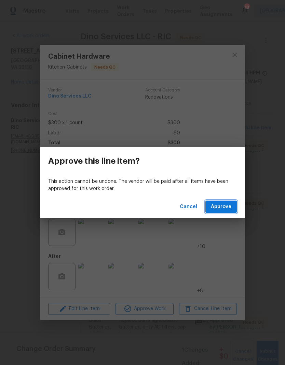
click at [230, 202] on button "Approve" at bounding box center [220, 207] width 31 height 13
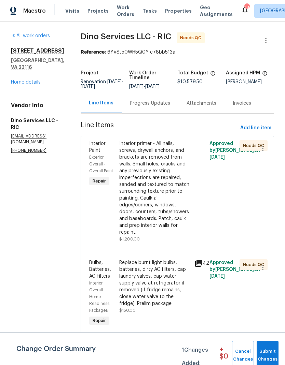
click at [157, 214] on div "Interior primer - All nails, screws, drywall anchors, and brackets are removed …" at bounding box center [154, 188] width 71 height 96
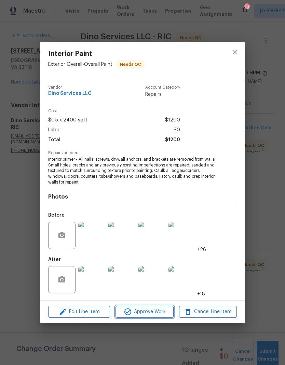
click at [165, 312] on span "Approve Work" at bounding box center [144, 312] width 54 height 9
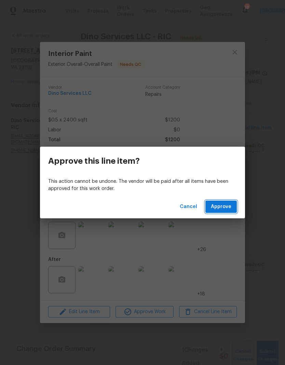
click at [233, 207] on button "Approve" at bounding box center [220, 207] width 31 height 13
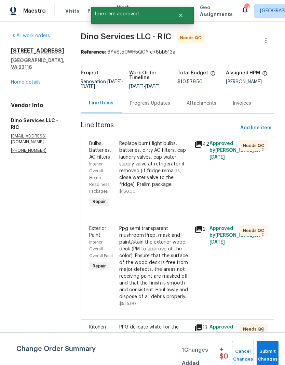
click at [167, 192] on div "Replace burnt light bulbs, batteries, dirty AC filters, cap laundry valves, cap…" at bounding box center [154, 167] width 71 height 55
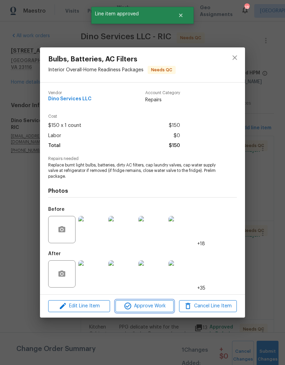
click at [155, 307] on span "Approve Work" at bounding box center [144, 306] width 54 height 9
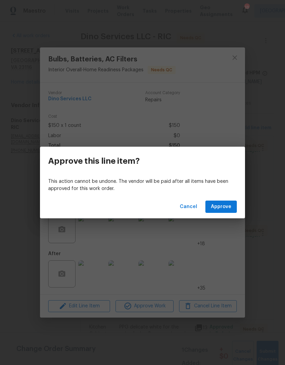
click at [231, 203] on button "Approve" at bounding box center [220, 207] width 31 height 13
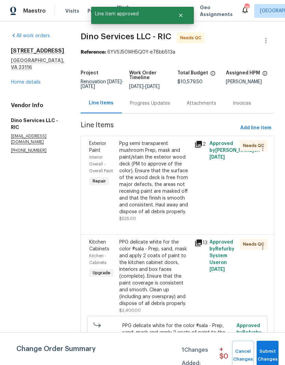
click at [173, 212] on div "Ppg semi transparent mushroom Prep, mask and paint/stain the exterior wood deck…" at bounding box center [154, 177] width 71 height 75
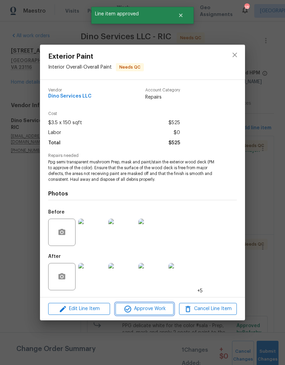
click at [164, 309] on span "Approve Work" at bounding box center [144, 309] width 54 height 9
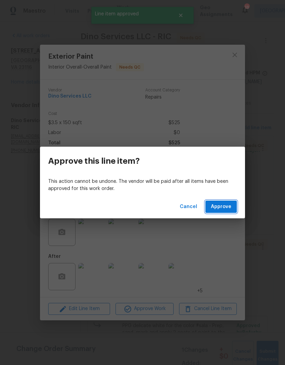
click at [231, 204] on button "Approve" at bounding box center [220, 207] width 31 height 13
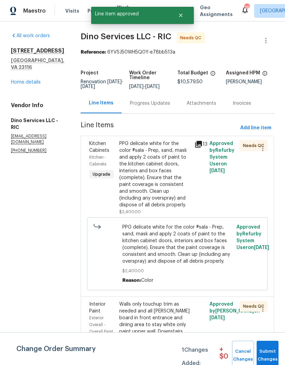
click at [171, 198] on div "PPG delicate white for the color #sala - Prep, sand, mask and apply 2 coats of …" at bounding box center [154, 174] width 71 height 68
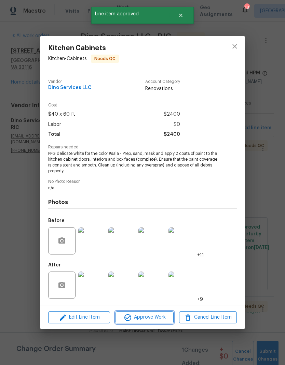
click at [169, 315] on span "Approve Work" at bounding box center [144, 317] width 54 height 9
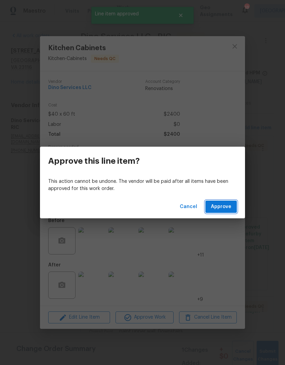
click at [231, 210] on span "Approve" at bounding box center [221, 207] width 20 height 9
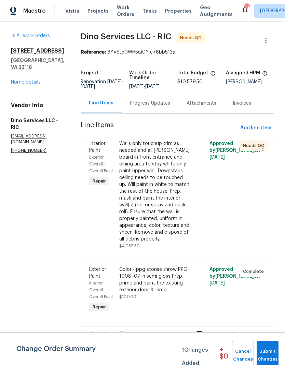
click at [172, 214] on div "Walls only touchup trim as needed and all batten board in front entrance and di…" at bounding box center [154, 191] width 71 height 102
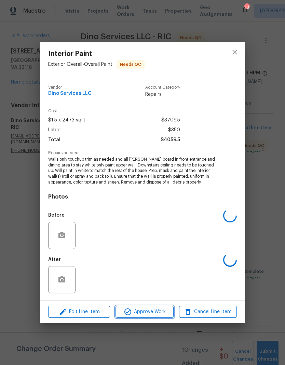
click at [170, 307] on button "Approve Work" at bounding box center [144, 312] width 58 height 12
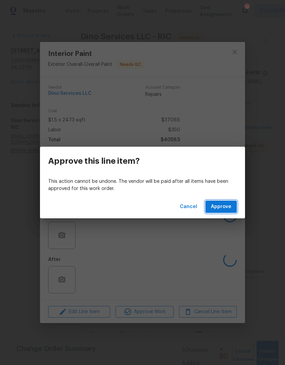
click at [234, 208] on button "Approve" at bounding box center [220, 207] width 31 height 13
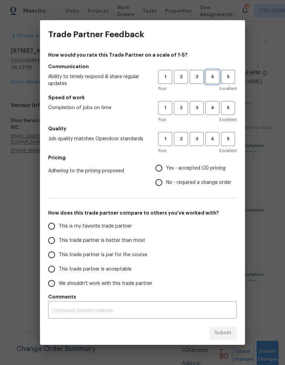
click at [216, 75] on span "4" at bounding box center [212, 77] width 13 height 8
click at [216, 111] on span "4" at bounding box center [212, 108] width 13 height 8
click at [214, 139] on span "4" at bounding box center [212, 139] width 13 height 8
click at [201, 167] on span "Yes - accepted OD pricing" at bounding box center [195, 168] width 59 height 7
click at [166, 167] on input "Yes - accepted OD pricing" at bounding box center [159, 168] width 14 height 14
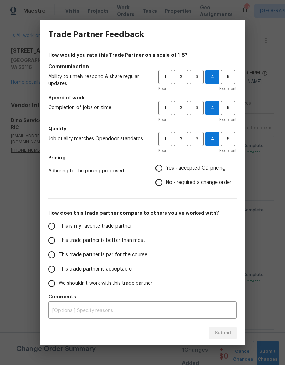
radio input "true"
click at [123, 225] on span "This is my favorite trade partner" at bounding box center [95, 226] width 73 height 7
click at [59, 225] on input "This is my favorite trade partner" at bounding box center [51, 226] width 14 height 14
click at [229, 331] on span "Submit" at bounding box center [222, 333] width 17 height 9
radio input "true"
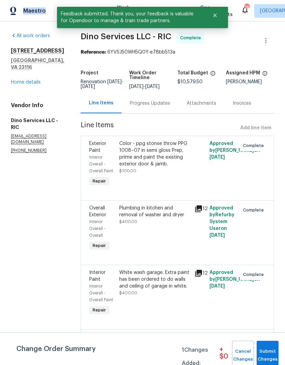
click at [57, 96] on div "All work orders 9401 Rutlandshire Dr Mechanicsville, VA 23116 Home details Vend…" at bounding box center [37, 92] width 53 height 121
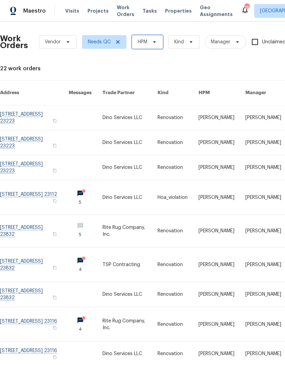
click at [149, 40] on span at bounding box center [153, 41] width 8 height 5
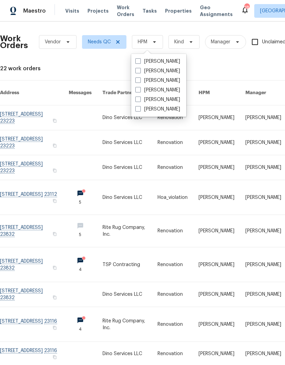
click at [144, 59] on label "[PERSON_NAME]" at bounding box center [157, 61] width 45 height 7
click at [140, 59] on input "[PERSON_NAME]" at bounding box center [137, 60] width 4 height 4
checkbox input "true"
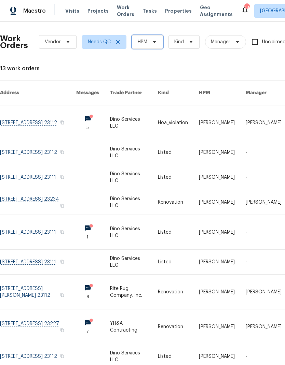
click at [154, 40] on icon at bounding box center [154, 41] width 5 height 5
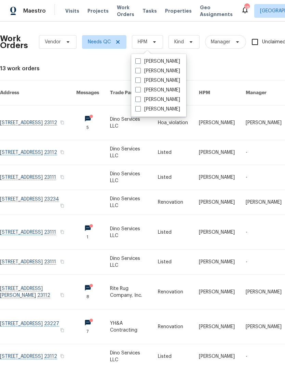
click at [140, 60] on span at bounding box center [137, 60] width 5 height 5
click at [140, 60] on input "[PERSON_NAME]" at bounding box center [137, 60] width 4 height 4
checkbox input "true"
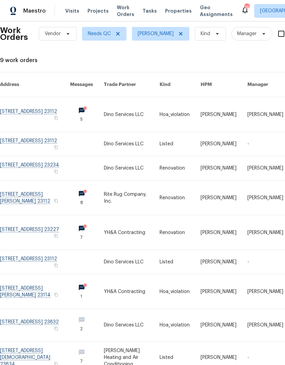
scroll to position [8, 0]
click at [19, 191] on link at bounding box center [35, 198] width 70 height 34
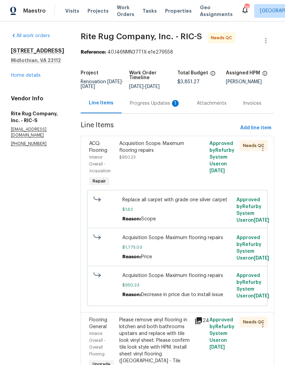
scroll to position [1, 0]
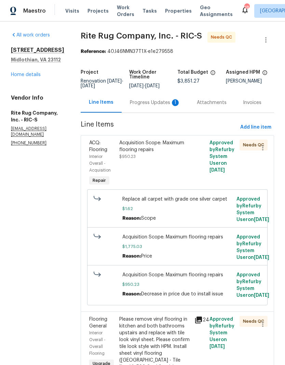
click at [174, 169] on div "Acquisition Scope: Maximum flooring repairs $950.23" at bounding box center [154, 164] width 75 height 52
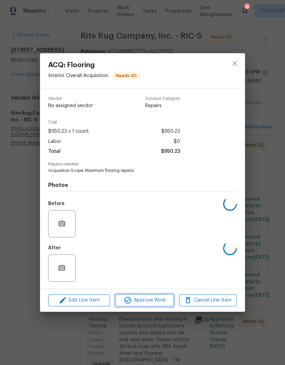
click at [159, 300] on span "Approve Work" at bounding box center [144, 300] width 54 height 9
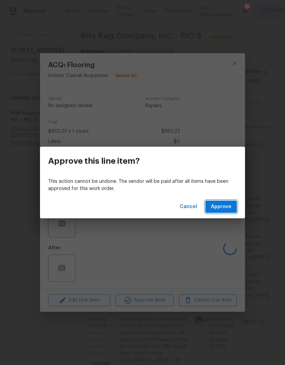
click at [236, 207] on button "Approve" at bounding box center [220, 207] width 31 height 13
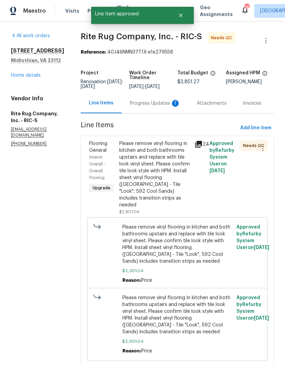
click at [172, 190] on div "Please remove vinyl flooring in kitchen and both bathrooms upstairs and replace…" at bounding box center [154, 174] width 71 height 68
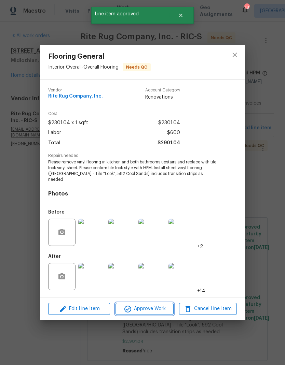
click at [162, 305] on span "Approve Work" at bounding box center [144, 309] width 54 height 9
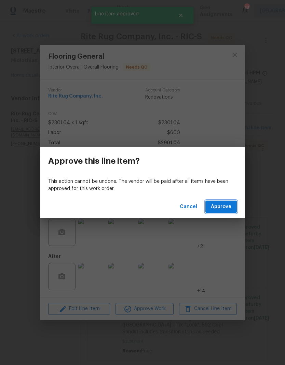
click at [233, 204] on button "Approve" at bounding box center [220, 207] width 31 height 13
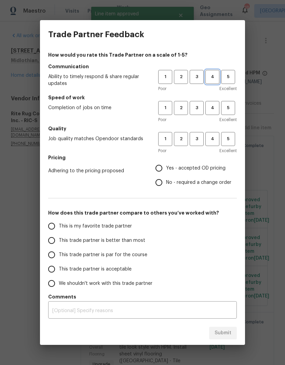
click at [216, 76] on span "4" at bounding box center [212, 77] width 13 height 8
click at [216, 108] on span "4" at bounding box center [212, 108] width 13 height 8
click at [213, 141] on span "4" at bounding box center [212, 139] width 13 height 8
click at [201, 169] on span "Yes - accepted OD pricing" at bounding box center [195, 168] width 59 height 7
click at [166, 169] on input "Yes - accepted OD pricing" at bounding box center [159, 168] width 14 height 14
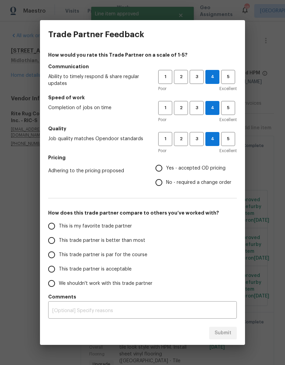
radio input "true"
click at [134, 242] on span "This trade partner is better than most" at bounding box center [102, 240] width 86 height 7
click at [59, 242] on input "This trade partner is better than most" at bounding box center [51, 240] width 14 height 14
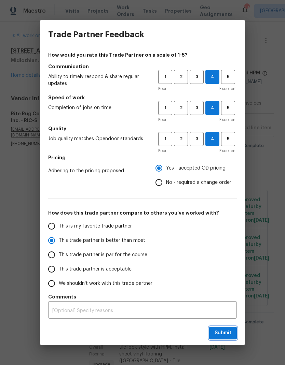
click at [230, 337] on span "Submit" at bounding box center [222, 333] width 17 height 9
radio input "true"
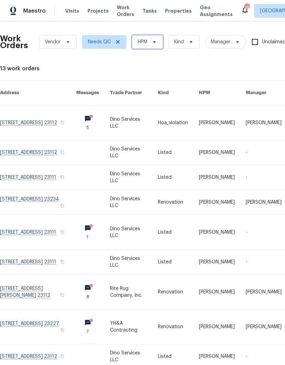
click at [146, 48] on span "HPM" at bounding box center [147, 42] width 31 height 14
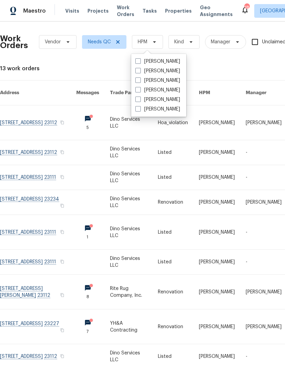
click at [140, 64] on label "[PERSON_NAME]" at bounding box center [157, 61] width 45 height 7
click at [140, 62] on input "[PERSON_NAME]" at bounding box center [137, 60] width 4 height 4
checkbox input "true"
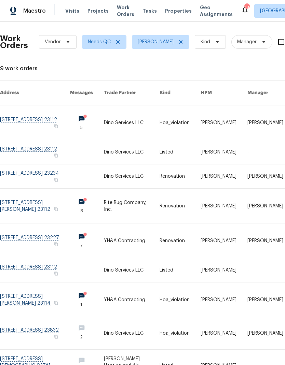
click at [15, 168] on link at bounding box center [35, 176] width 70 height 24
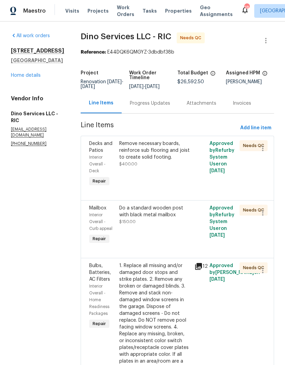
click at [170, 187] on div "Remove necessary boards, reinforce sub flooring and joist to create solid footi…" at bounding box center [154, 164] width 75 height 52
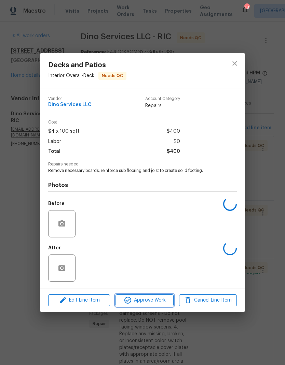
click at [164, 298] on span "Approve Work" at bounding box center [144, 300] width 54 height 9
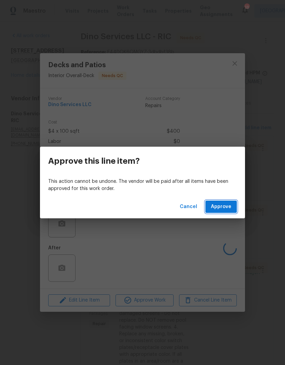
click at [232, 208] on button "Approve" at bounding box center [220, 207] width 31 height 13
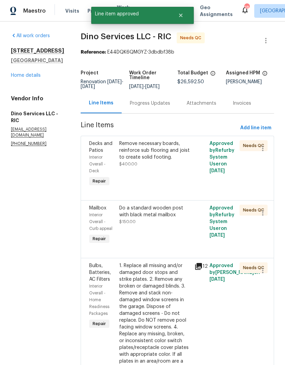
click at [161, 177] on div "Remove necessary boards, reinforce sub flooring and joist to create solid footi…" at bounding box center [154, 164] width 75 height 52
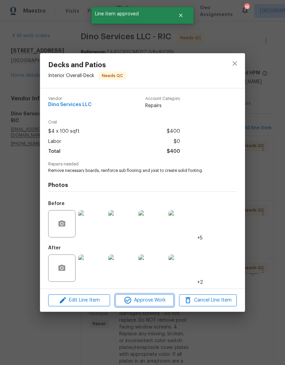
click at [160, 299] on span "Approve Work" at bounding box center [144, 300] width 54 height 9
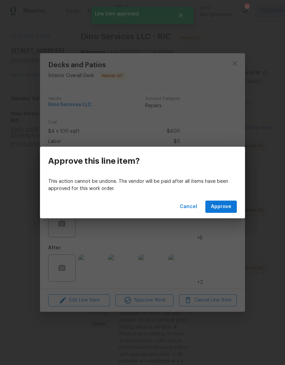
click at [231, 208] on span "Approve" at bounding box center [221, 207] width 20 height 9
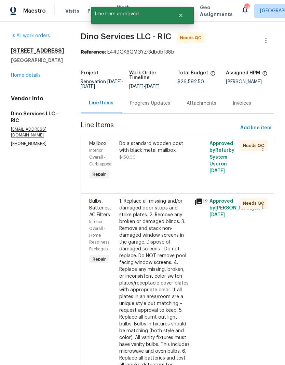
click at [161, 180] on div "Do a standard wooden post with black metal mailbox $150.00" at bounding box center [154, 160] width 75 height 45
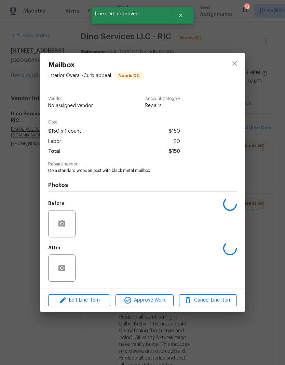
click at [163, 303] on span "Approve Work" at bounding box center [144, 300] width 54 height 9
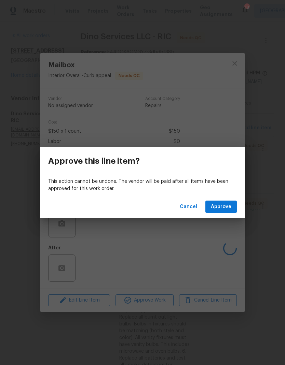
click at [234, 204] on button "Approve" at bounding box center [220, 207] width 31 height 13
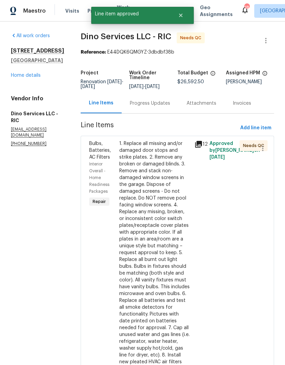
click at [157, 238] on div "1. Replace all missing and/or damaged door stops and strike plates. 2. Remove a…" at bounding box center [154, 252] width 71 height 225
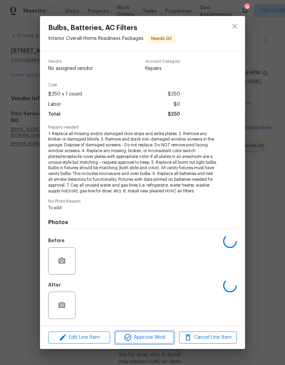
click at [155, 337] on span "Approve Work" at bounding box center [144, 337] width 54 height 9
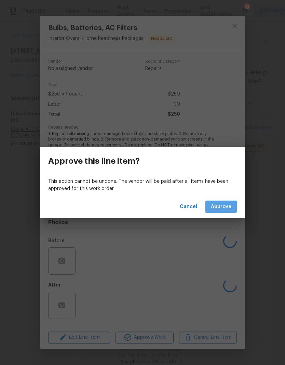
click at [231, 209] on button "Approve" at bounding box center [220, 207] width 31 height 13
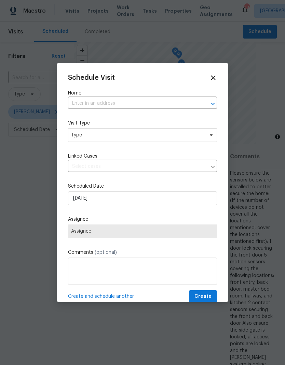
click at [193, 103] on input "text" at bounding box center [133, 103] width 130 height 11
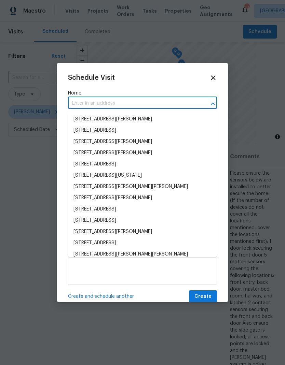
scroll to position [129, 0]
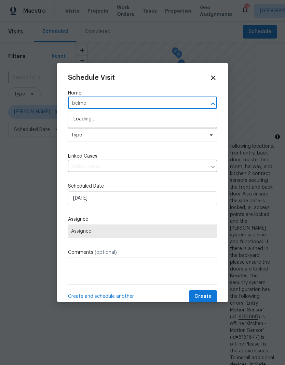
type input "belmon"
click at [171, 119] on li "4913 Belmont Rd, Richmond, VA 23234" at bounding box center [142, 120] width 149 height 12
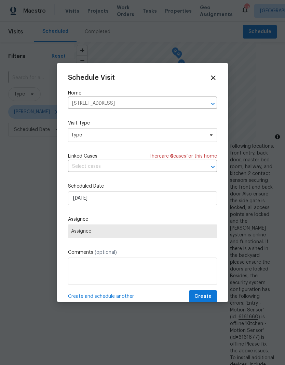
click at [206, 169] on div at bounding box center [208, 167] width 18 height 10
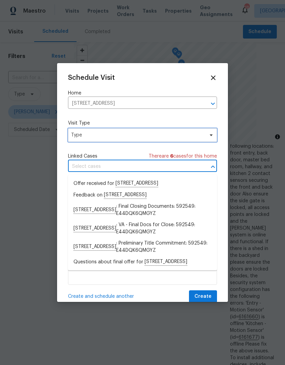
click at [210, 136] on icon at bounding box center [211, 135] width 3 height 2
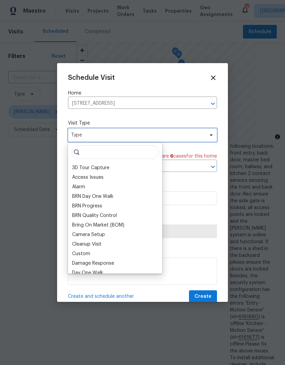
click at [208, 136] on span at bounding box center [210, 134] width 8 height 5
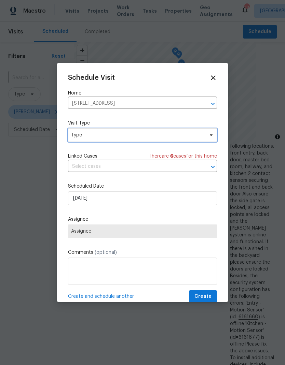
click at [200, 140] on span "Type" at bounding box center [142, 135] width 149 height 14
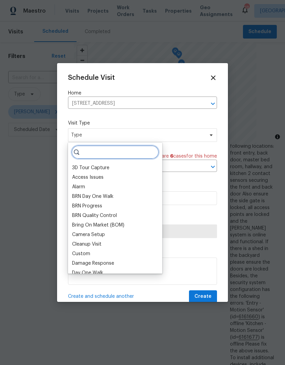
click at [145, 151] on input "search" at bounding box center [114, 152] width 87 height 14
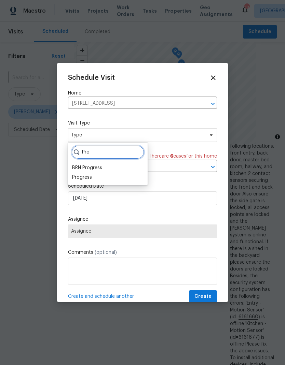
type input "Pro"
click at [118, 175] on div "Progress" at bounding box center [107, 178] width 75 height 10
click at [129, 177] on div "Progress" at bounding box center [107, 178] width 75 height 10
click at [88, 177] on div "Progress" at bounding box center [82, 177] width 20 height 7
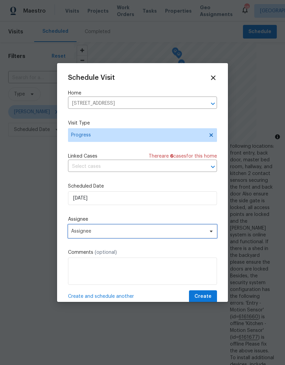
click at [134, 232] on span "Assignee" at bounding box center [138, 231] width 134 height 5
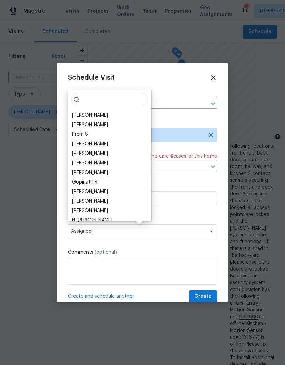
click at [108, 114] on div "[PERSON_NAME]" at bounding box center [90, 115] width 36 height 7
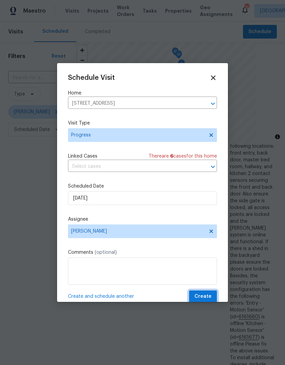
click at [211, 296] on span "Create" at bounding box center [202, 296] width 17 height 9
